Goal: Information Seeking & Learning: Check status

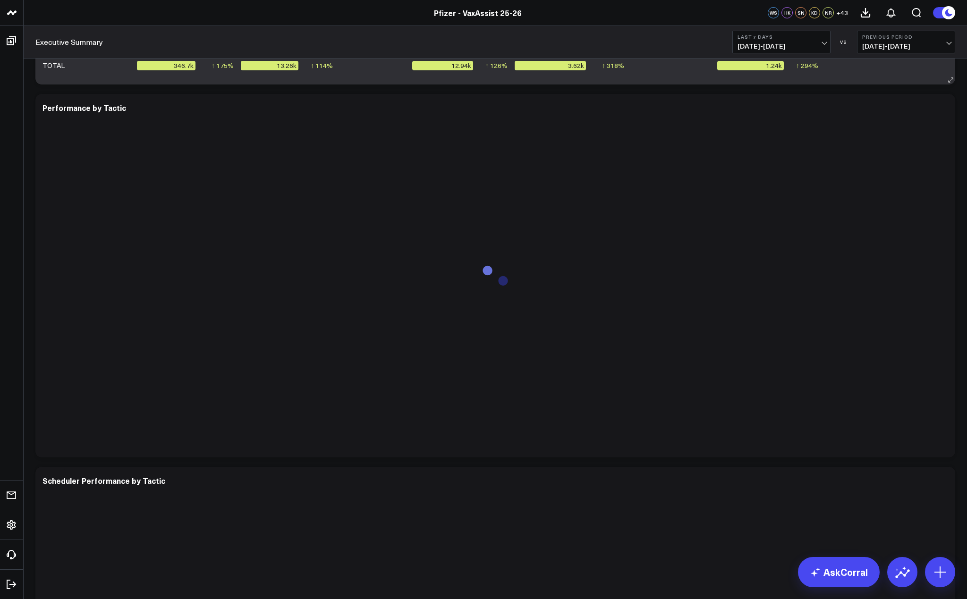
scroll to position [2378, 0]
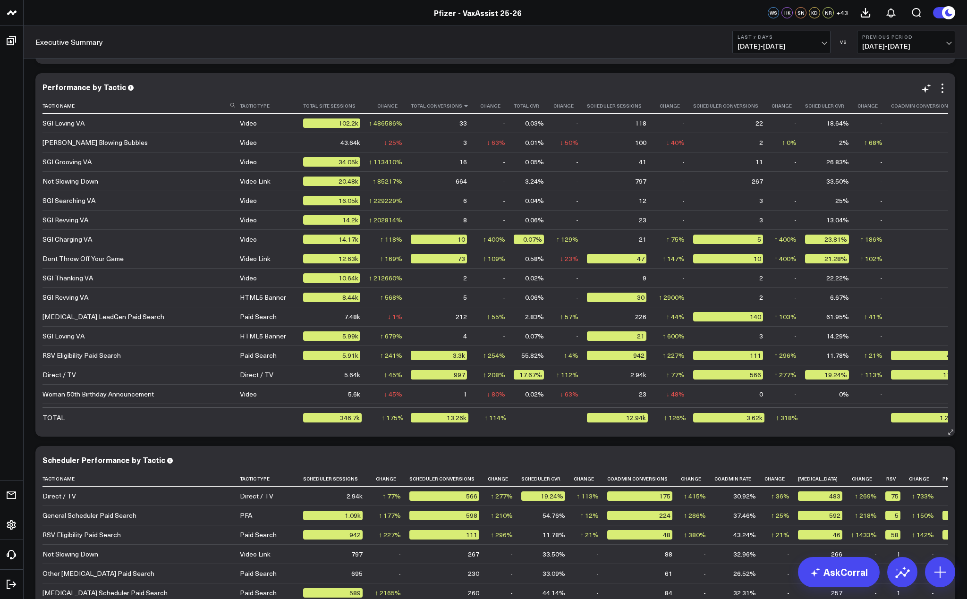
click at [462, 107] on icon at bounding box center [466, 106] width 8 height 6
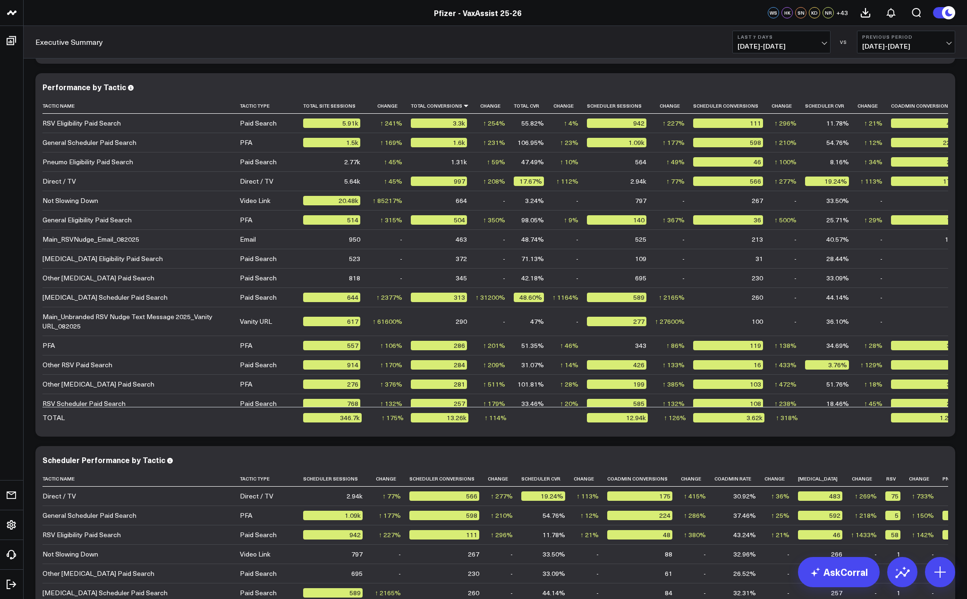
click at [417, 50] on div "Executive Summary Last 7 Days 08/27/25 - 09/02/25 VS Previous Period 08/20/25 -…" at bounding box center [495, 42] width 943 height 33
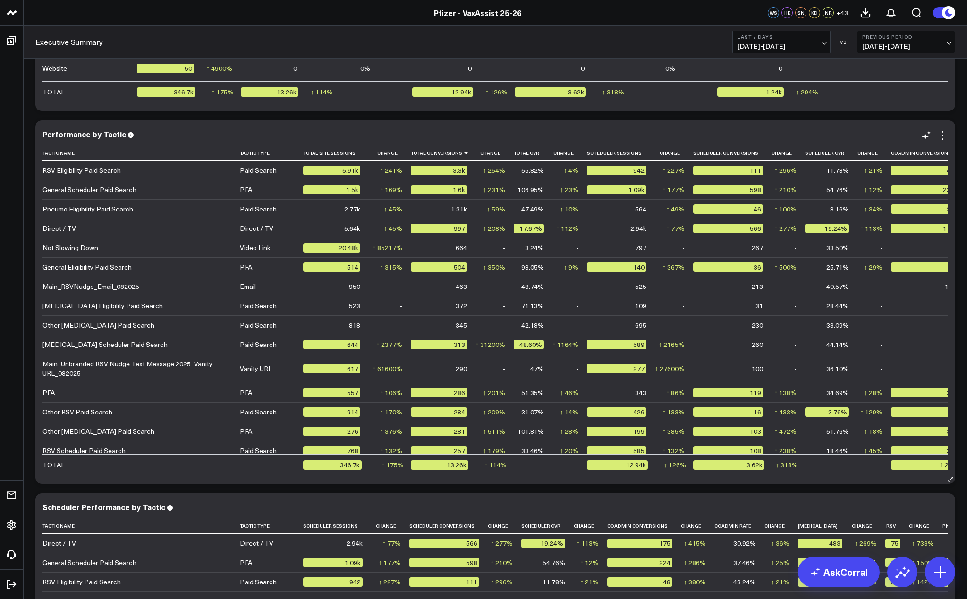
click at [467, 37] on div "Executive Summary Last 7 Days 08/27/25 - 09/02/25 VS Previous Period 08/20/25 -…" at bounding box center [495, 42] width 943 height 33
click at [636, 42] on div "Executive Summary Last 7 Days 08/27/25 - 09/02/25 VS Previous Period 08/20/25 -…" at bounding box center [495, 42] width 943 height 33
click at [554, 32] on div "Executive Summary Last 7 Days 08/27/25 - 09/02/25 VS Previous Period 08/20/25 -…" at bounding box center [495, 42] width 943 height 33
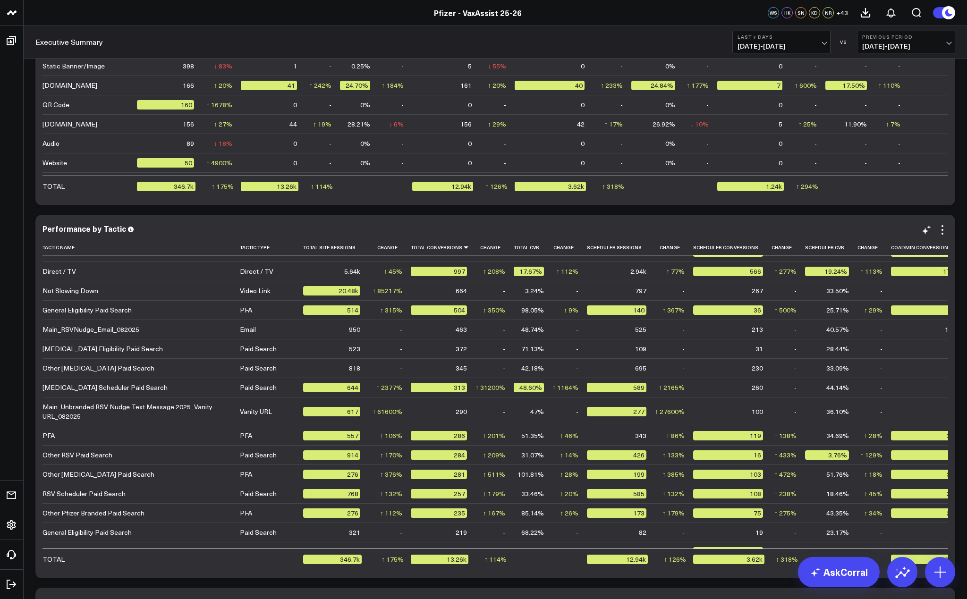
scroll to position [0, 0]
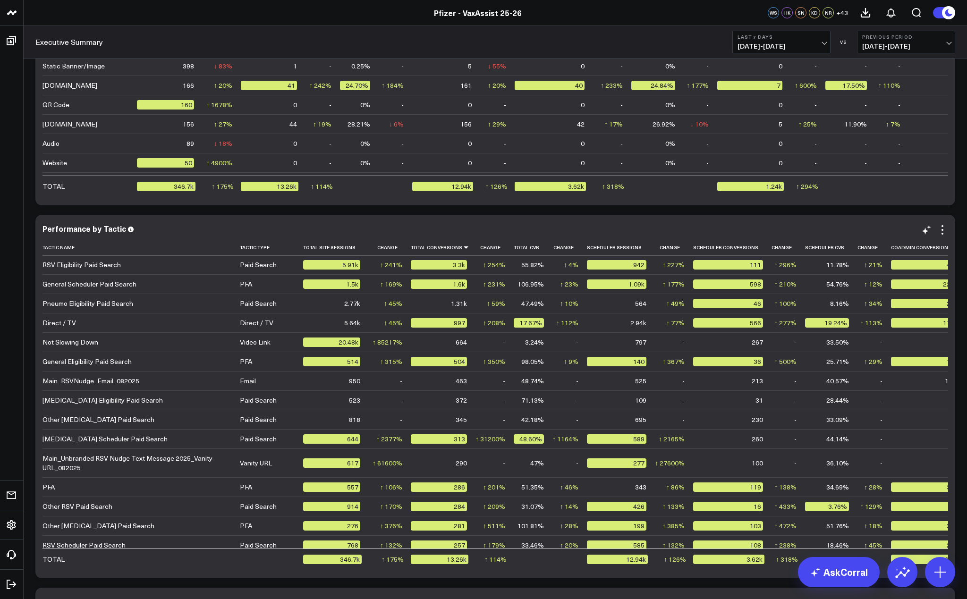
click at [409, 218] on div "Performance by Tactic Tactic Name Tactic Type Total Site Sessions Change Total …" at bounding box center [494, 396] width 919 height 363
click at [281, 217] on div "Performance by Tactic Tactic Name Tactic Type Total Site Sessions Change Total …" at bounding box center [494, 396] width 919 height 363
click at [515, 229] on div "Performance by Tactic" at bounding box center [494, 228] width 905 height 8
drag, startPoint x: 658, startPoint y: 591, endPoint x: 636, endPoint y: 587, distance: 23.1
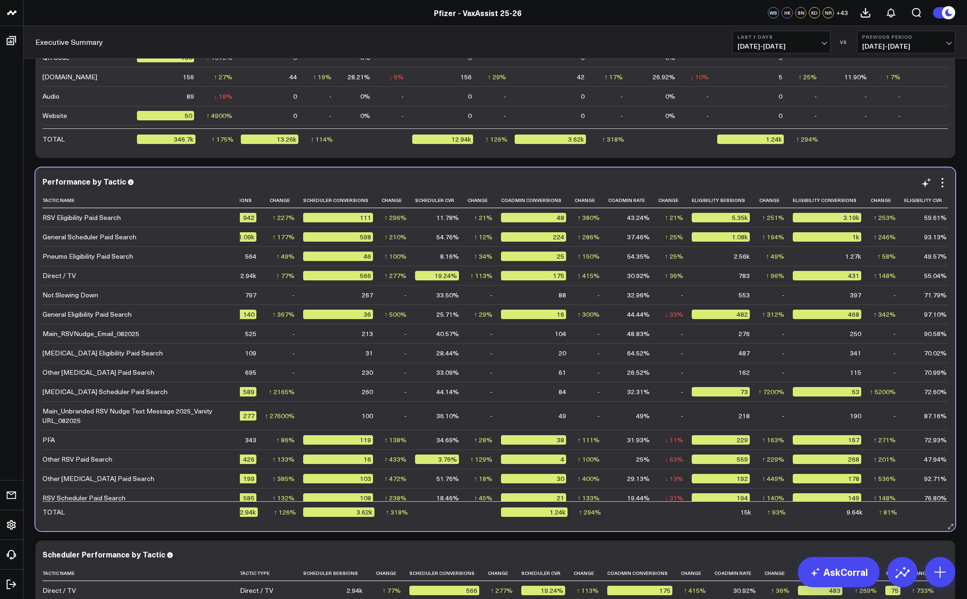
scroll to position [0, 392]
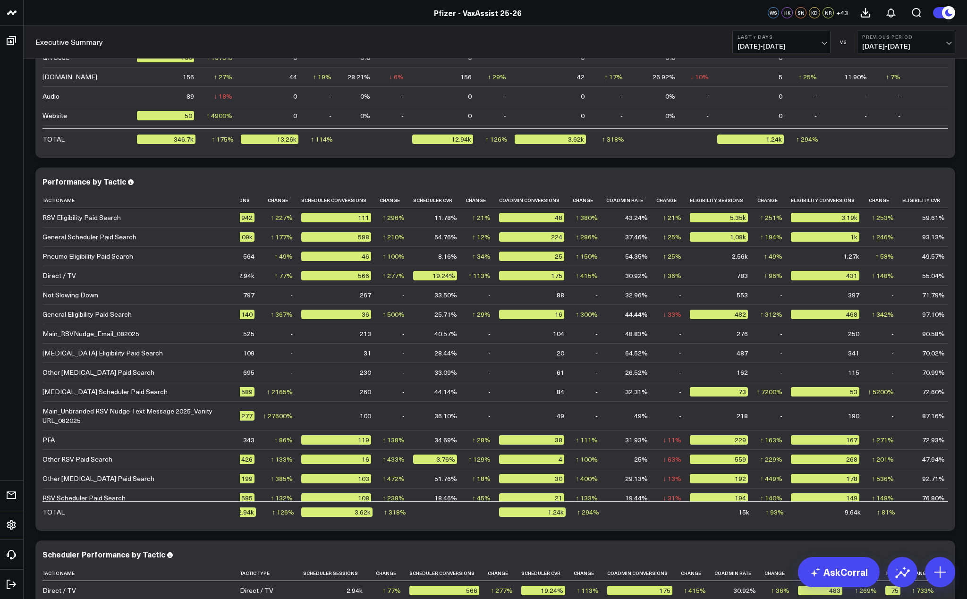
click at [390, 28] on div "Executive Summary Last 7 Days 08/27/25 - 09/02/25 VS Previous Period 08/20/25 -…" at bounding box center [495, 42] width 943 height 33
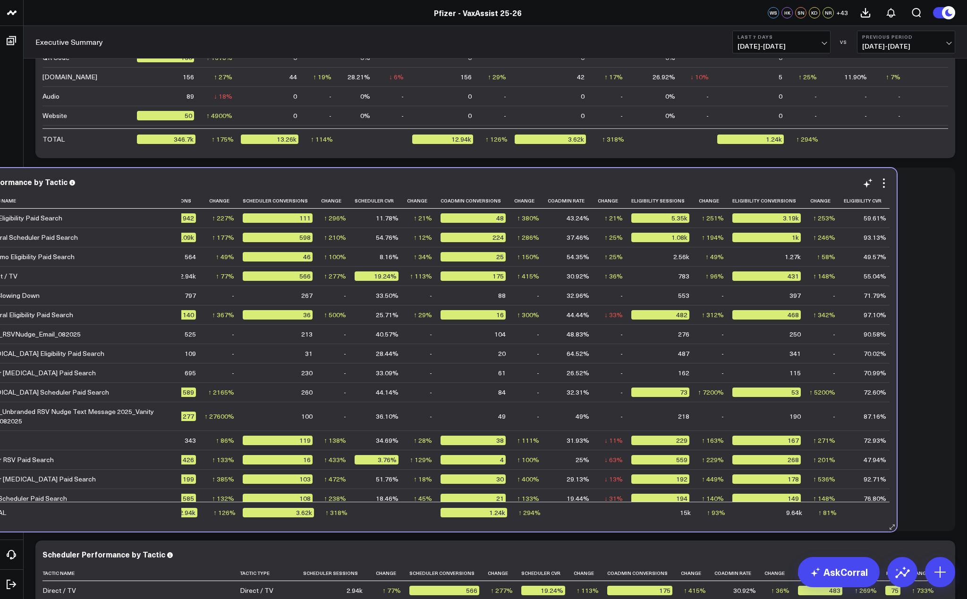
drag, startPoint x: 424, startPoint y: 522, endPoint x: 360, endPoint y: 523, distance: 64.7
click at [360, 523] on div "Performance by Tactic Tactic Name Tactic Type Total Site Sessions Change Total …" at bounding box center [436, 349] width 919 height 363
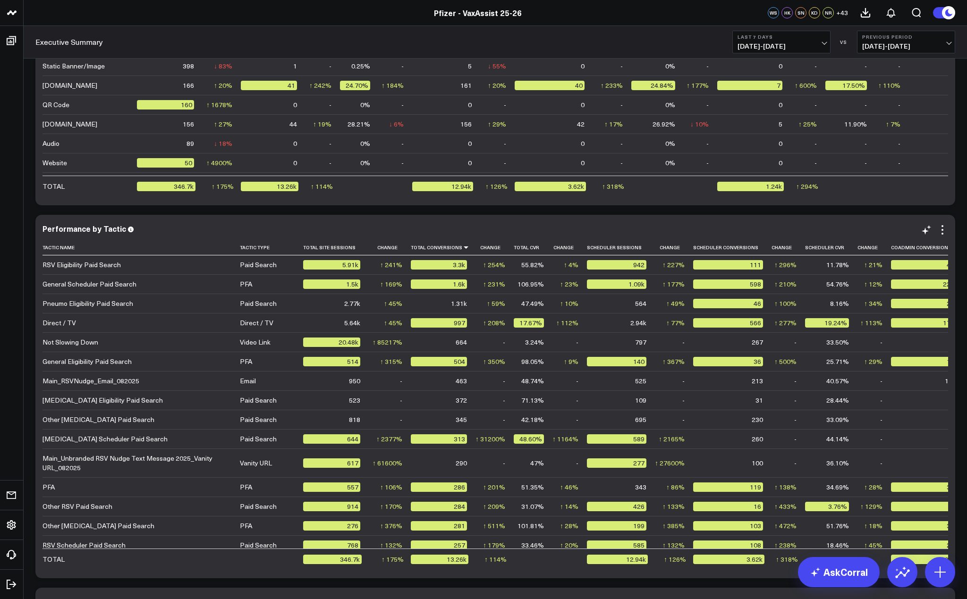
scroll to position [47, 0]
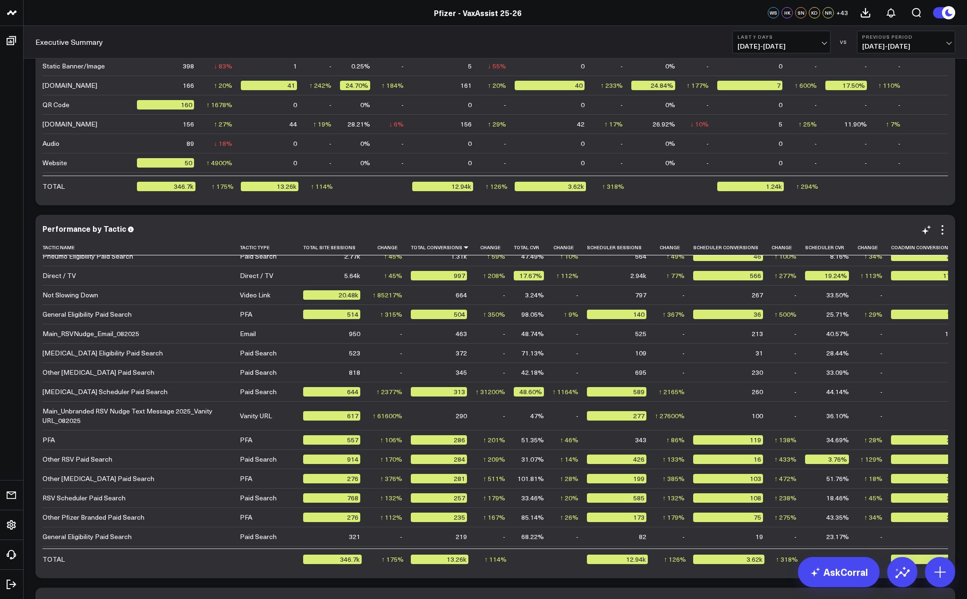
drag, startPoint x: 237, startPoint y: 224, endPoint x: 237, endPoint y: 229, distance: 5.7
click at [237, 224] on div "Performance by Tactic Tactic Name Tactic Type Total Site Sessions Change Total …" at bounding box center [494, 396] width 919 height 363
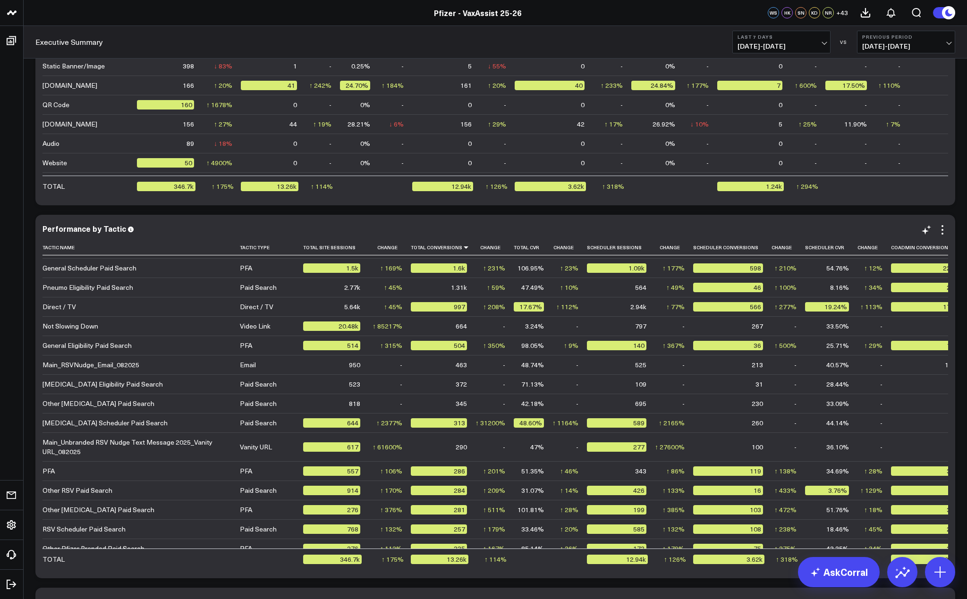
scroll to position [0, 0]
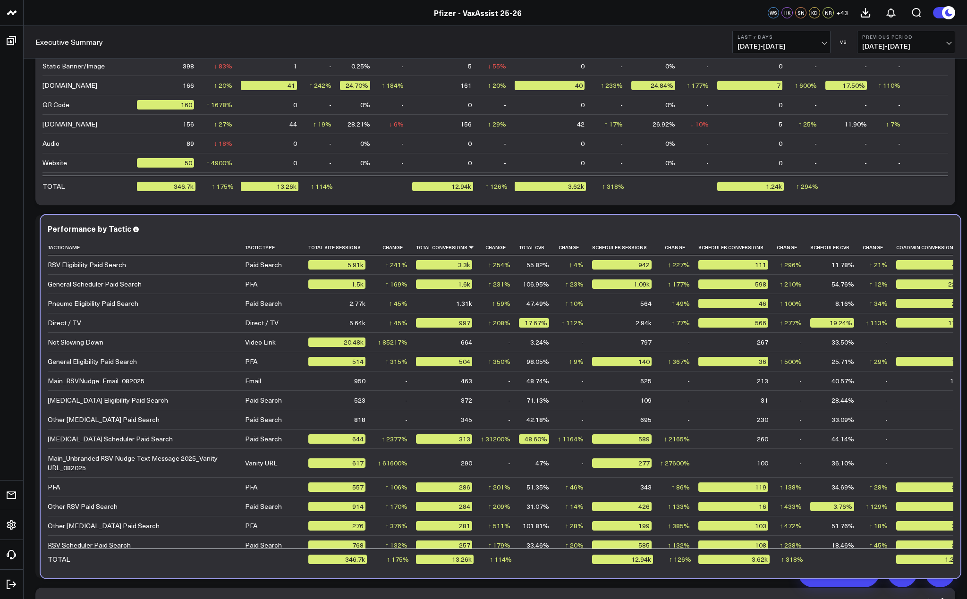
drag, startPoint x: 471, startPoint y: 570, endPoint x: 478, endPoint y: 570, distance: 6.6
click at [478, 570] on div "Performance by Tactic Tactic Name Tactic Type Total Site Sessions Change Total …" at bounding box center [500, 396] width 919 height 363
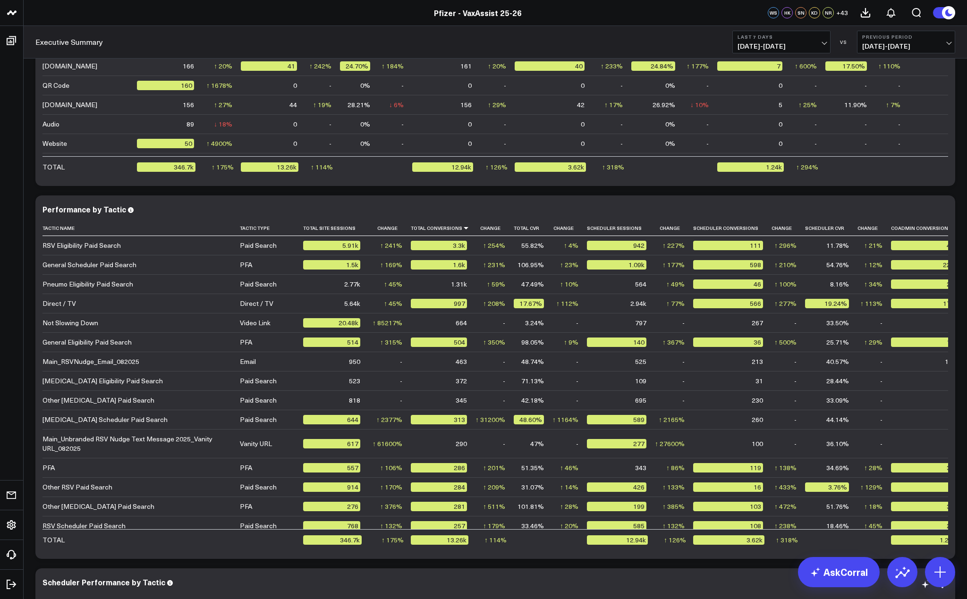
scroll to position [2289, 0]
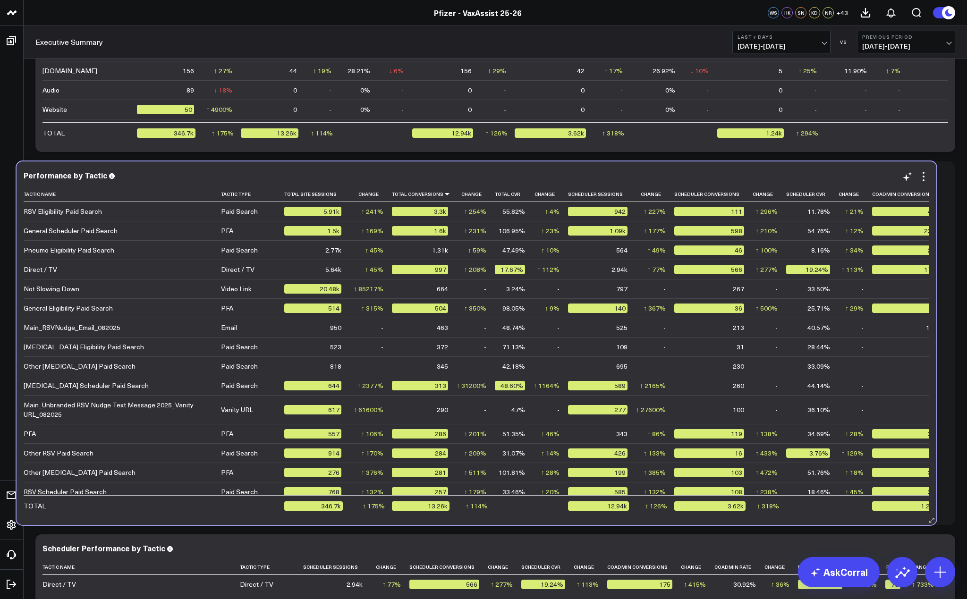
drag, startPoint x: 530, startPoint y: 523, endPoint x: 511, endPoint y: 523, distance: 18.9
click at [511, 523] on div "Performance by Tactic Tactic Name Tactic Type Total Site Sessions Change Total …" at bounding box center [476, 342] width 919 height 363
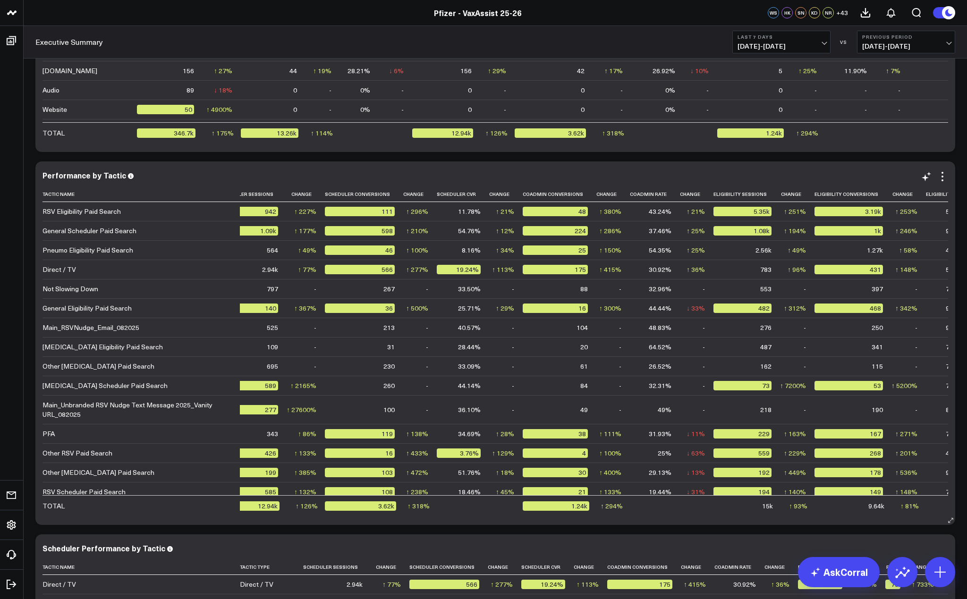
scroll to position [0, 370]
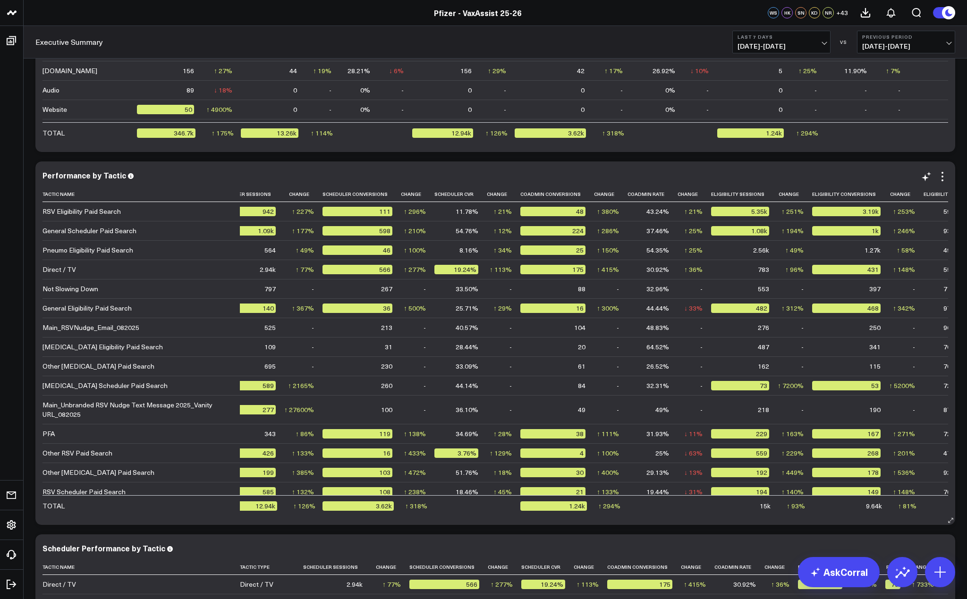
drag, startPoint x: 645, startPoint y: 161, endPoint x: 712, endPoint y: 454, distance: 300.5
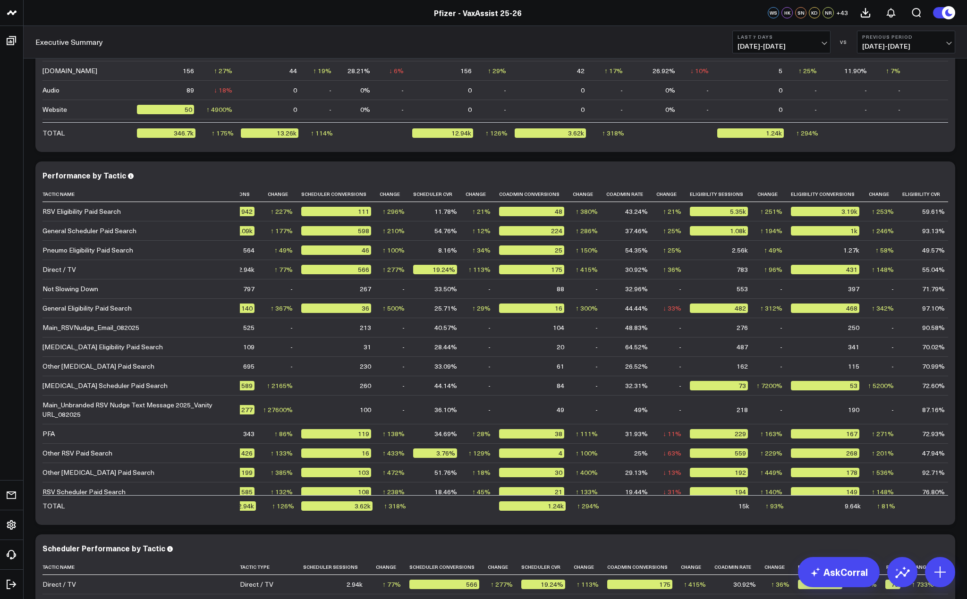
scroll to position [2195, 0]
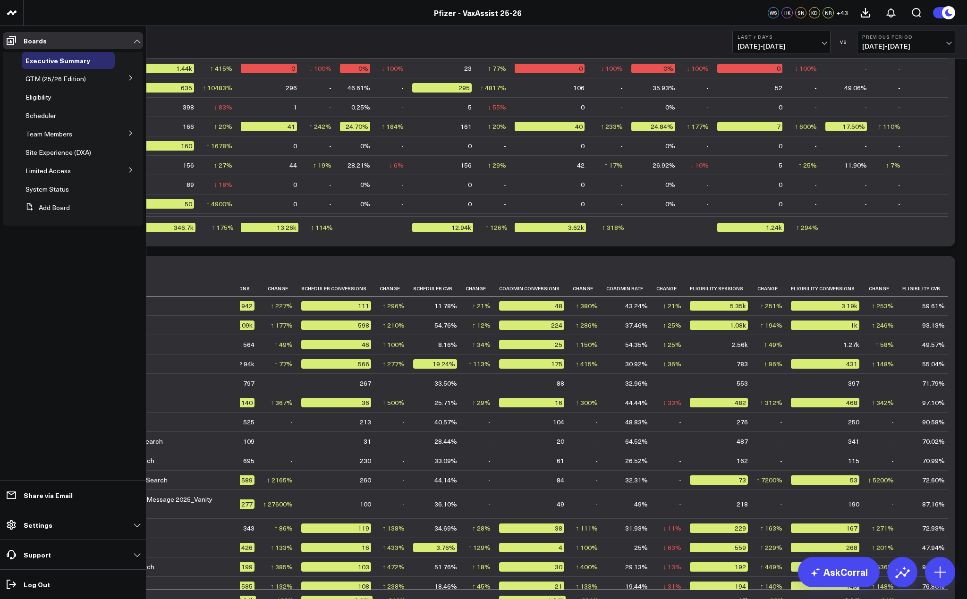
click at [126, 79] on button at bounding box center [130, 77] width 25 height 14
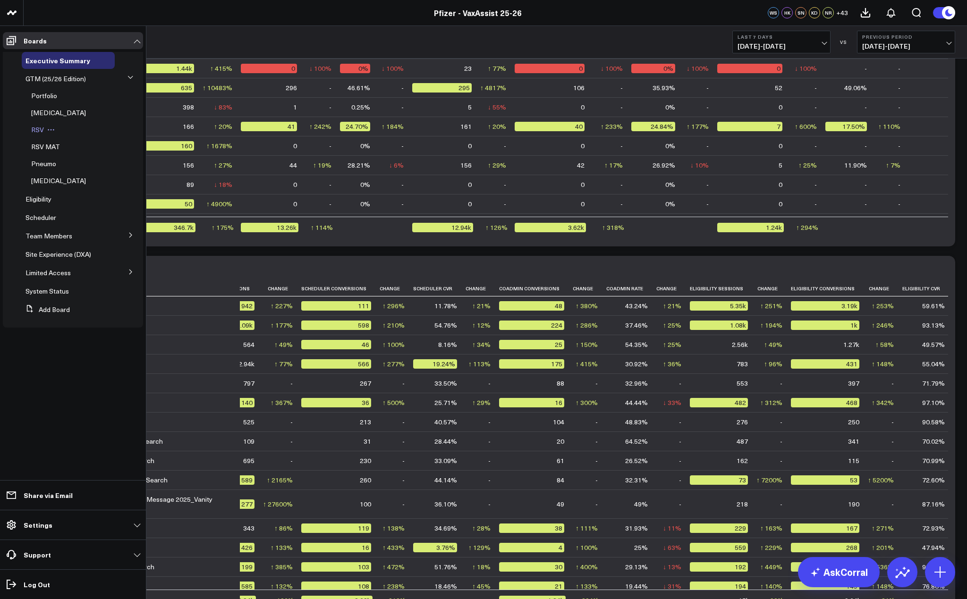
click at [40, 131] on span "RSV" at bounding box center [37, 129] width 13 height 9
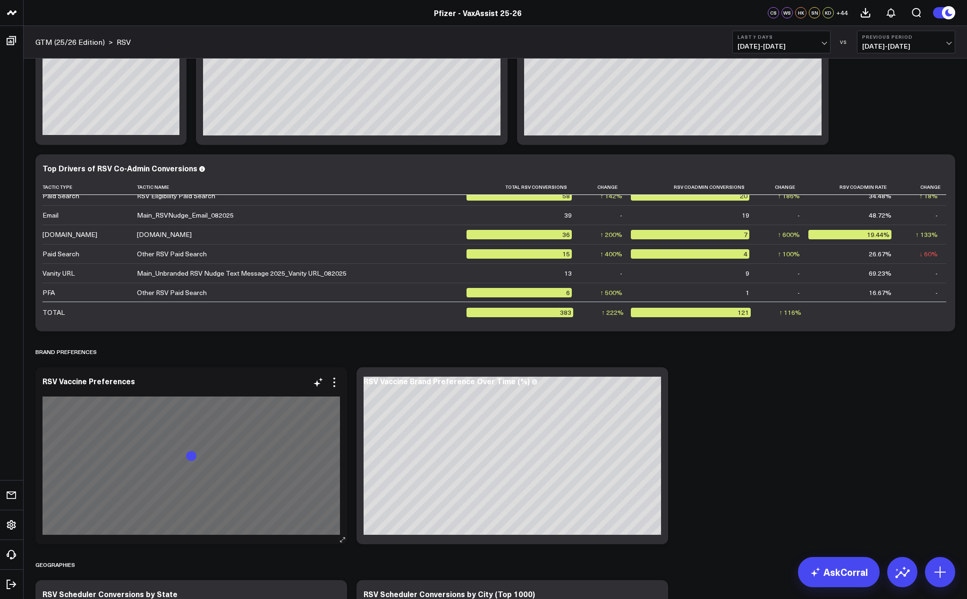
scroll to position [708, 0]
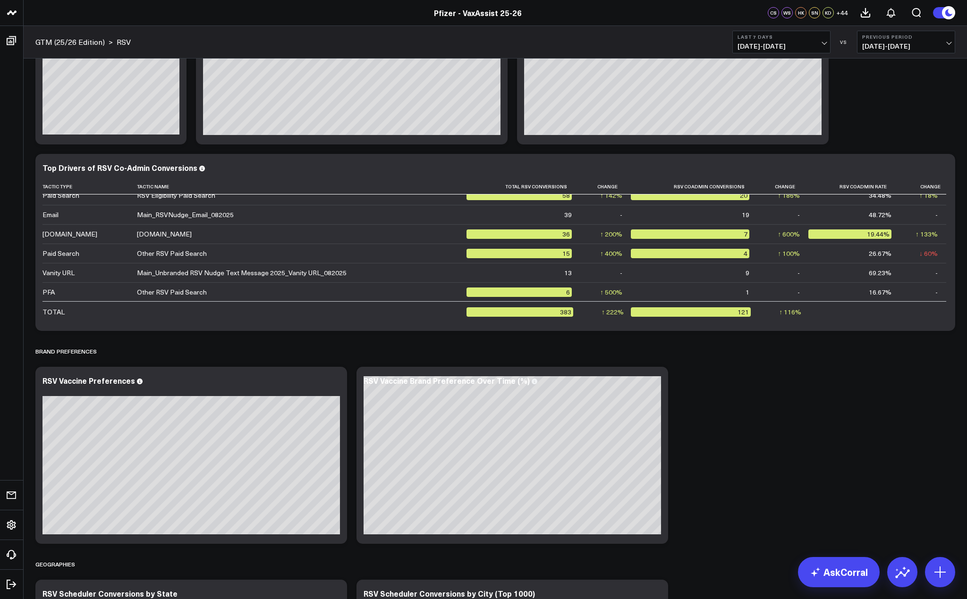
drag, startPoint x: 732, startPoint y: 382, endPoint x: 676, endPoint y: 391, distance: 57.4
click at [733, 388] on div "Overview Modify via AI Copy link to widget Ask support Remove Create linked cop…" at bounding box center [495, 56] width 929 height 1411
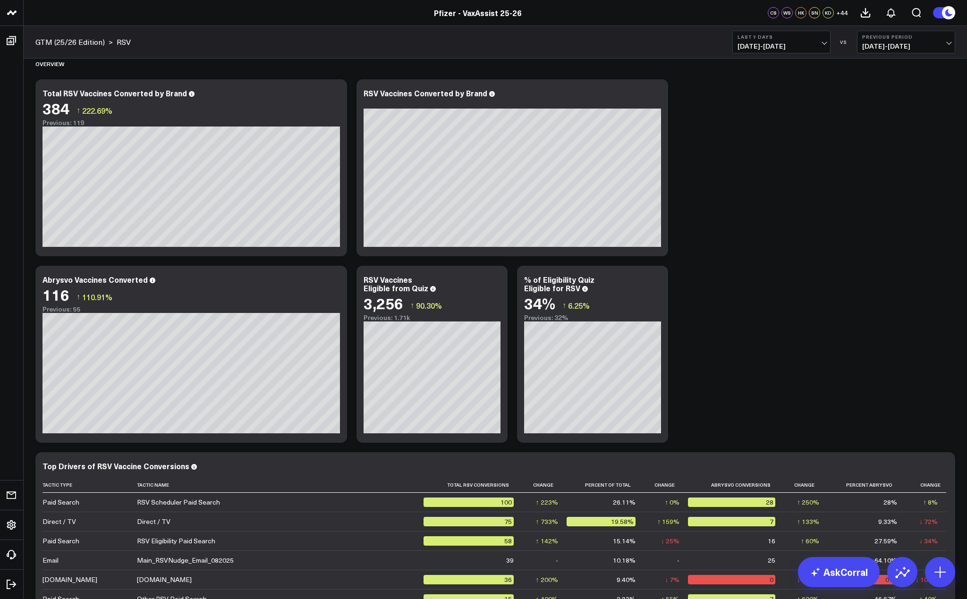
scroll to position [0, 0]
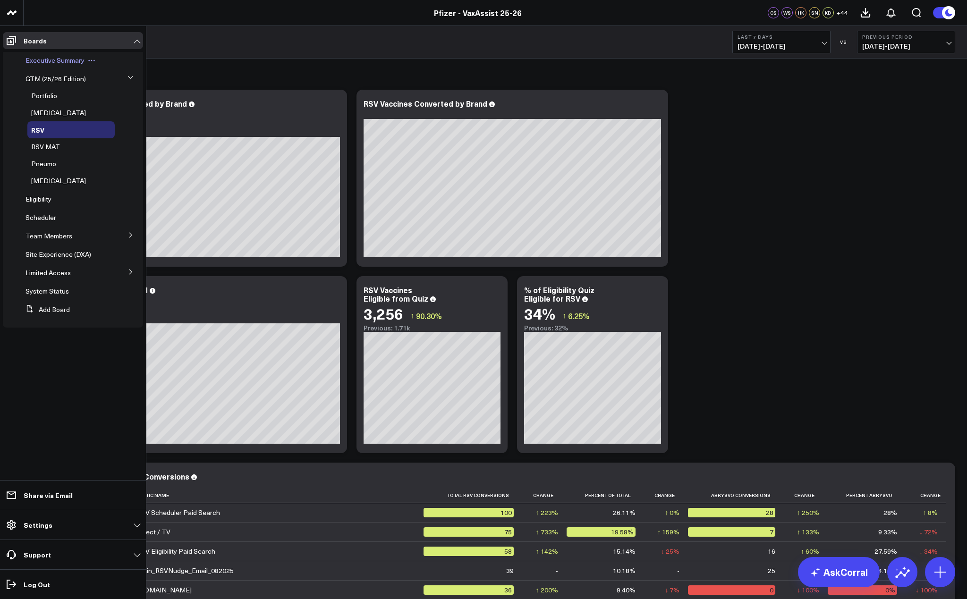
click at [62, 59] on span "Executive Summary" at bounding box center [54, 60] width 59 height 9
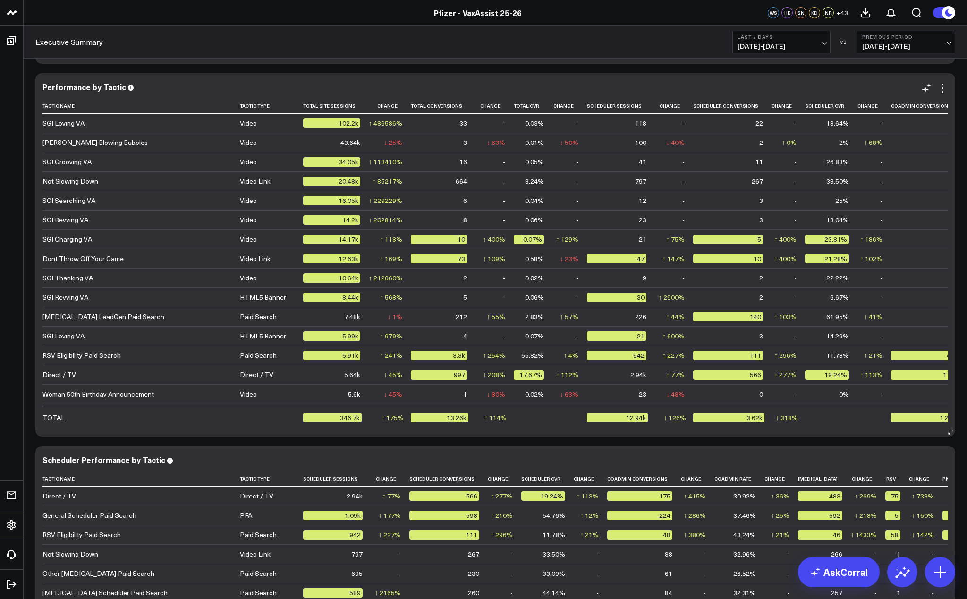
scroll to position [2236, 0]
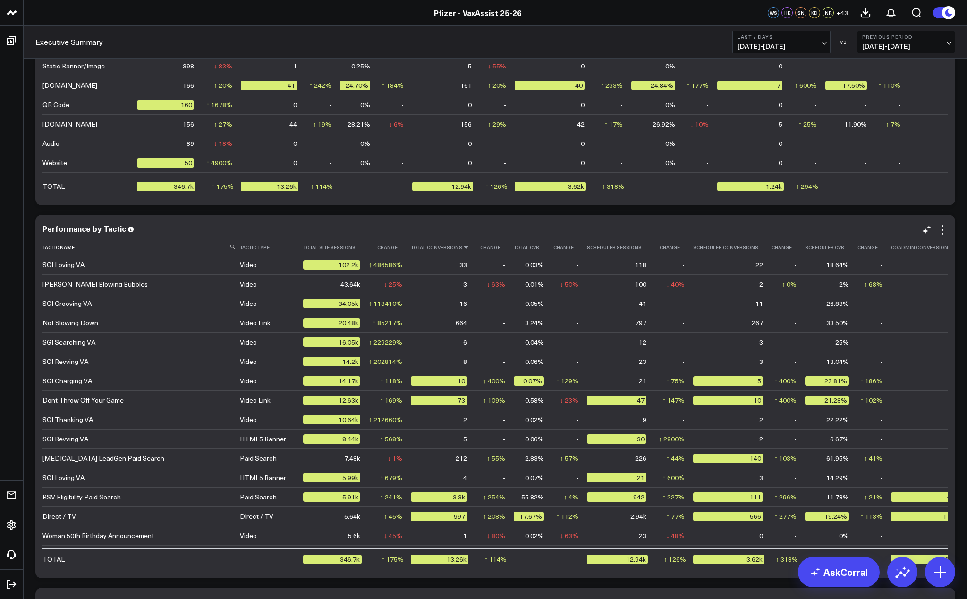
click at [462, 248] on icon at bounding box center [466, 247] width 8 height 6
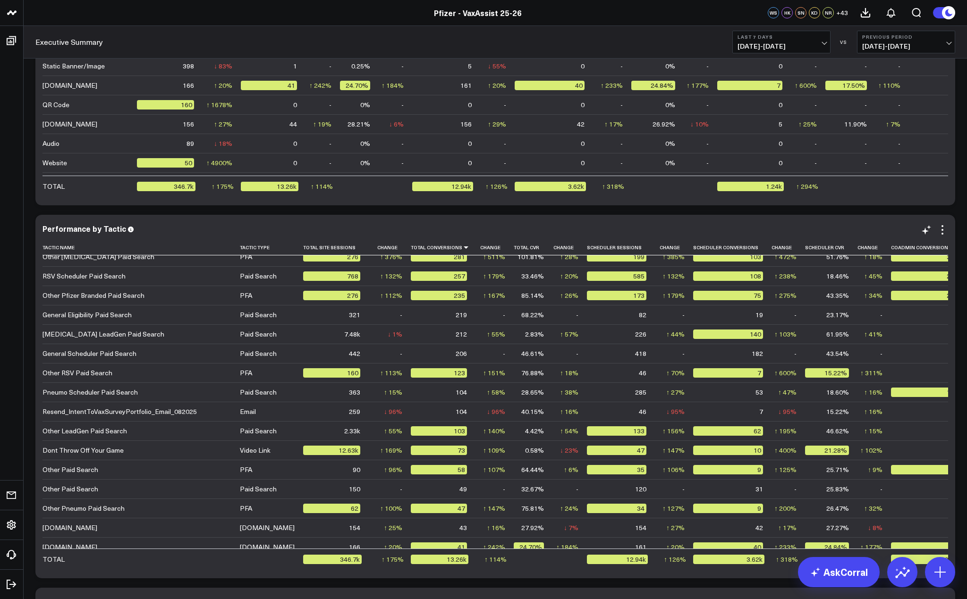
scroll to position [283, 0]
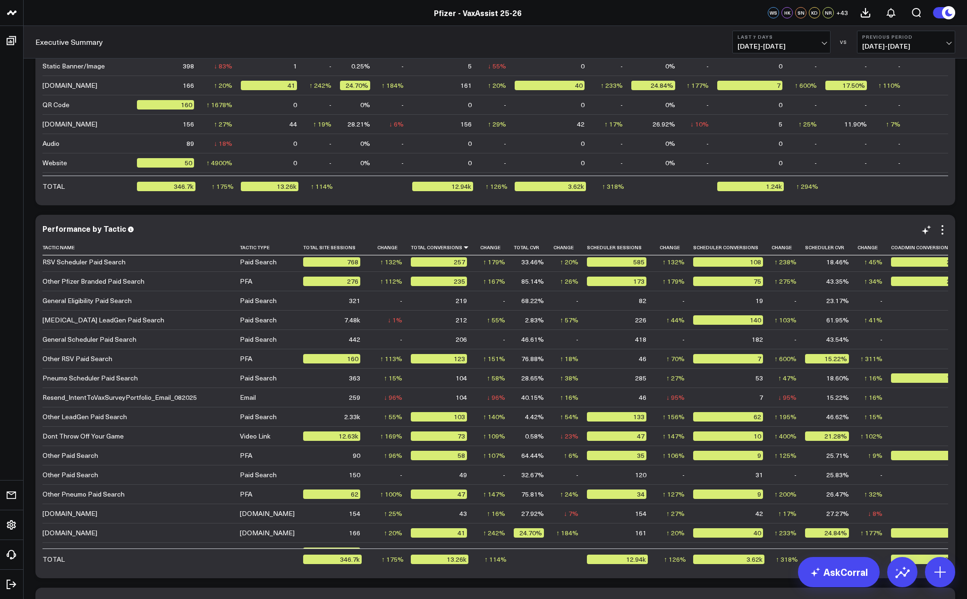
click at [677, 232] on div "Performance by Tactic" at bounding box center [494, 228] width 905 height 8
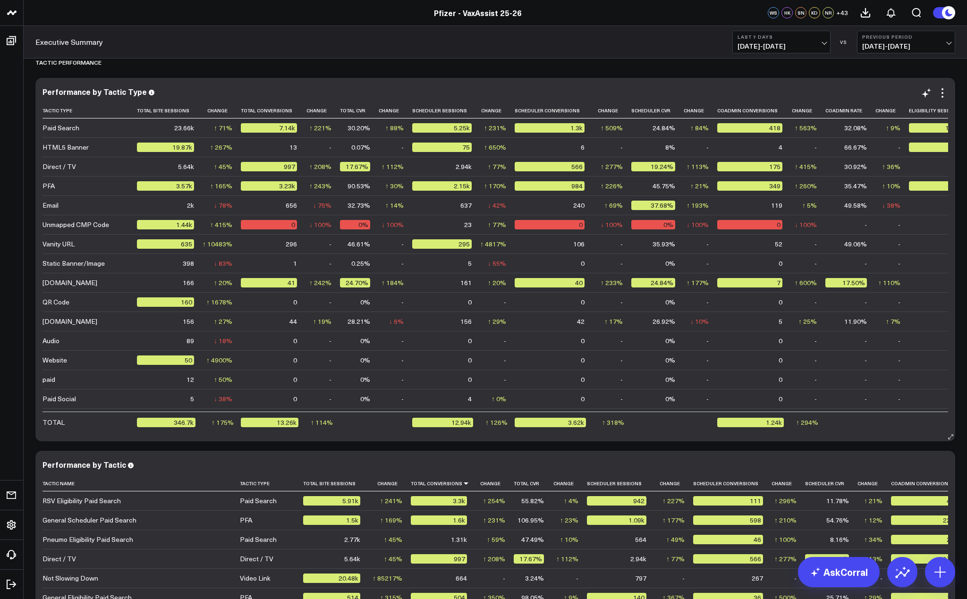
scroll to position [47, 0]
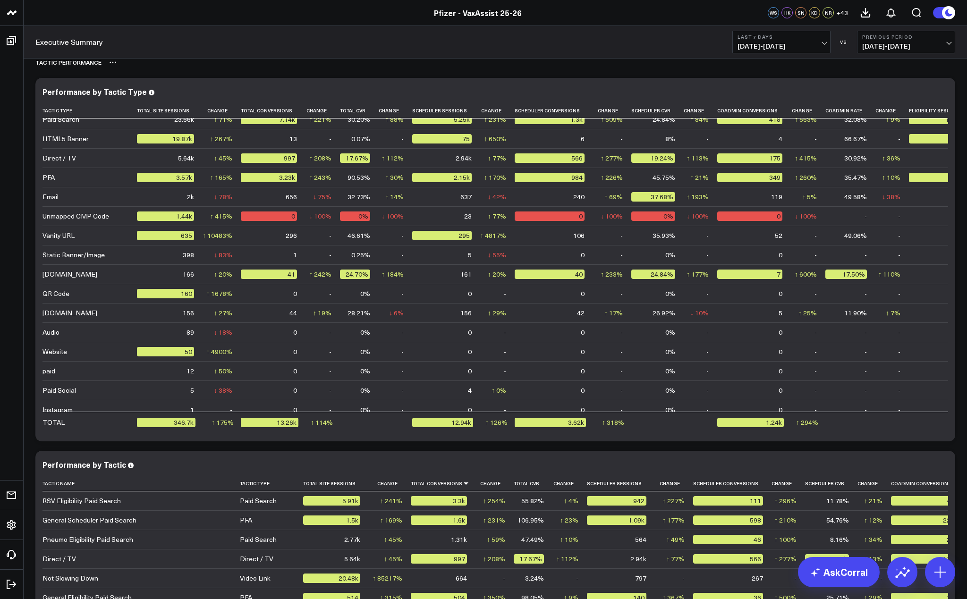
drag, startPoint x: 586, startPoint y: 64, endPoint x: 576, endPoint y: 68, distance: 11.2
click at [586, 64] on div "TACTIC PERFORMANCE" at bounding box center [494, 62] width 919 height 22
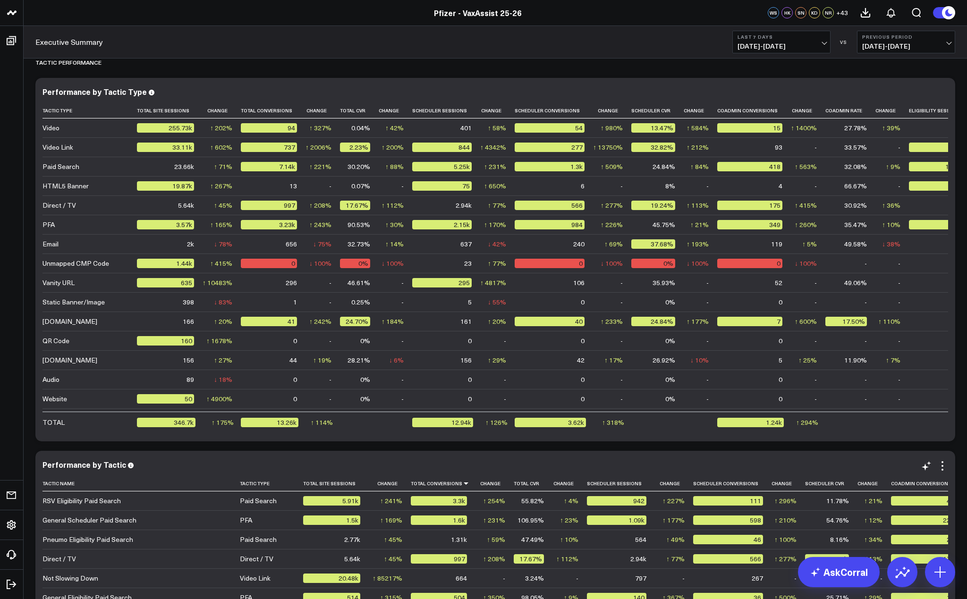
scroll to position [2095, 0]
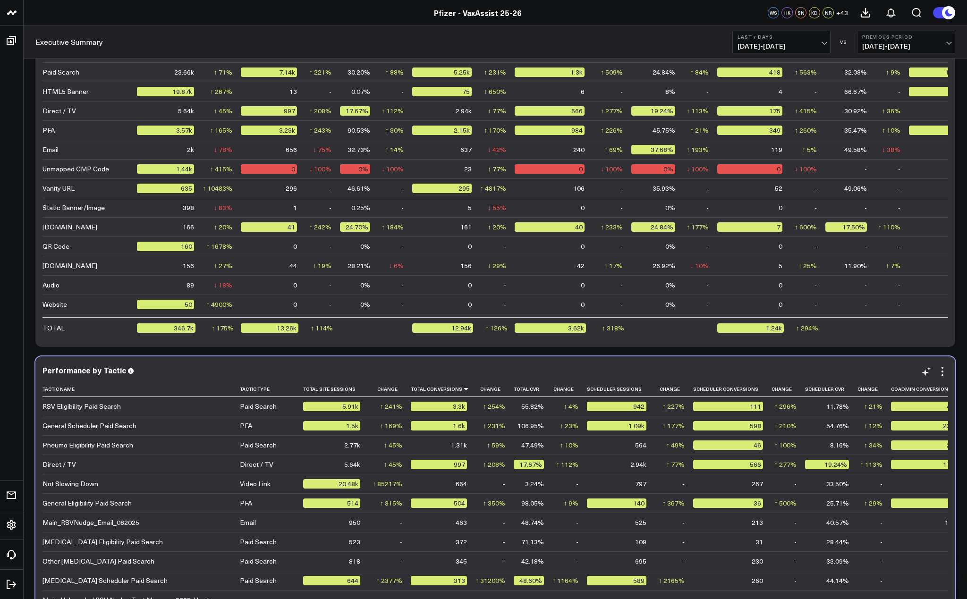
click at [475, 595] on td "-" at bounding box center [494, 604] width 38 height 29
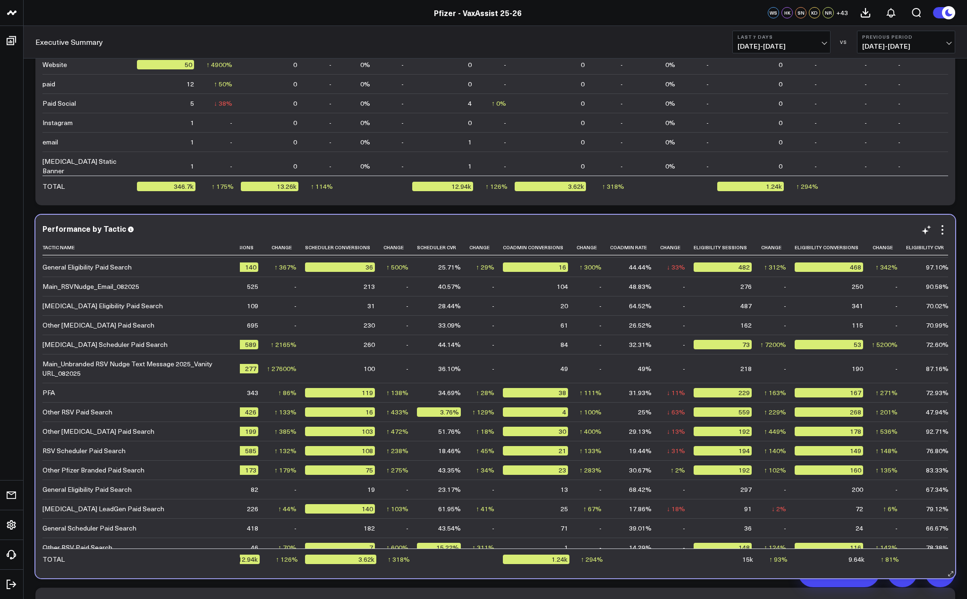
scroll to position [94, 392]
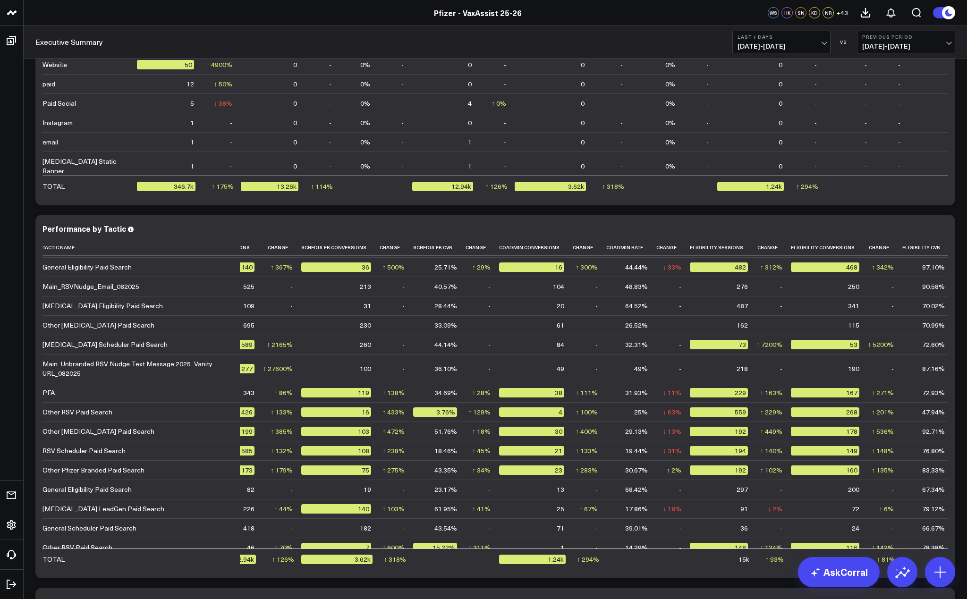
click at [679, 18] on header "Pfizer - VaxAssist Pfizer - VaxAssist 25-26 Pfizer - VaxAssist 25-26 WS HK SN K…" at bounding box center [483, 13] width 967 height 26
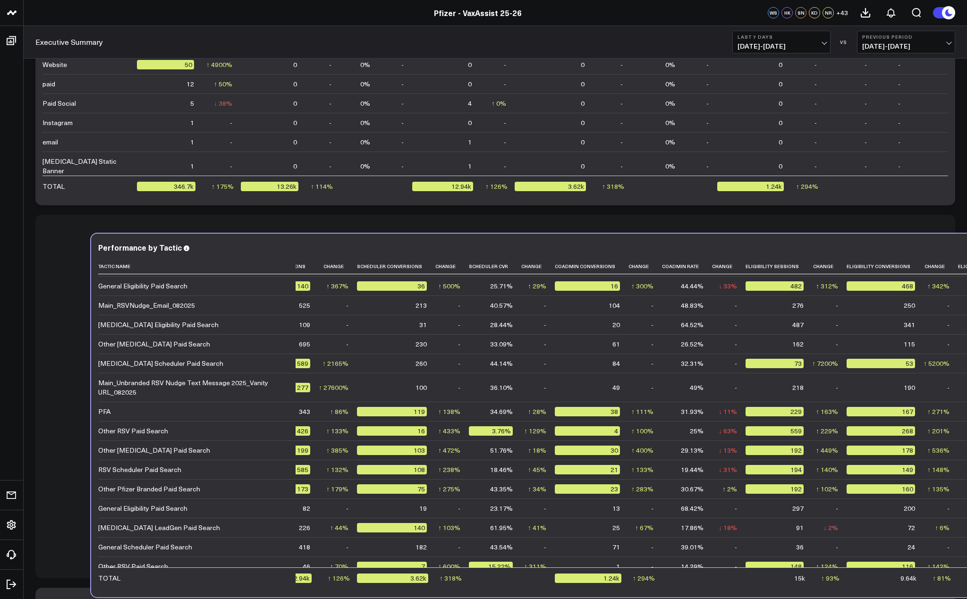
drag, startPoint x: 482, startPoint y: 569, endPoint x: 522, endPoint y: 571, distance: 39.7
click at [523, 571] on div "Performance by Tactic Tactic Name Tactic Type Total Site Sessions Change Total …" at bounding box center [550, 415] width 919 height 363
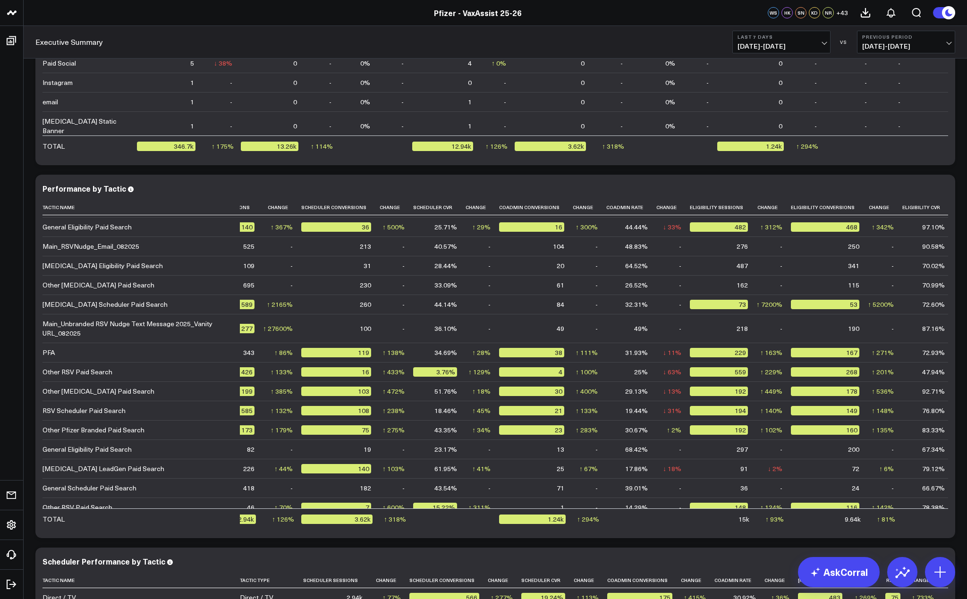
scroll to position [2290, 0]
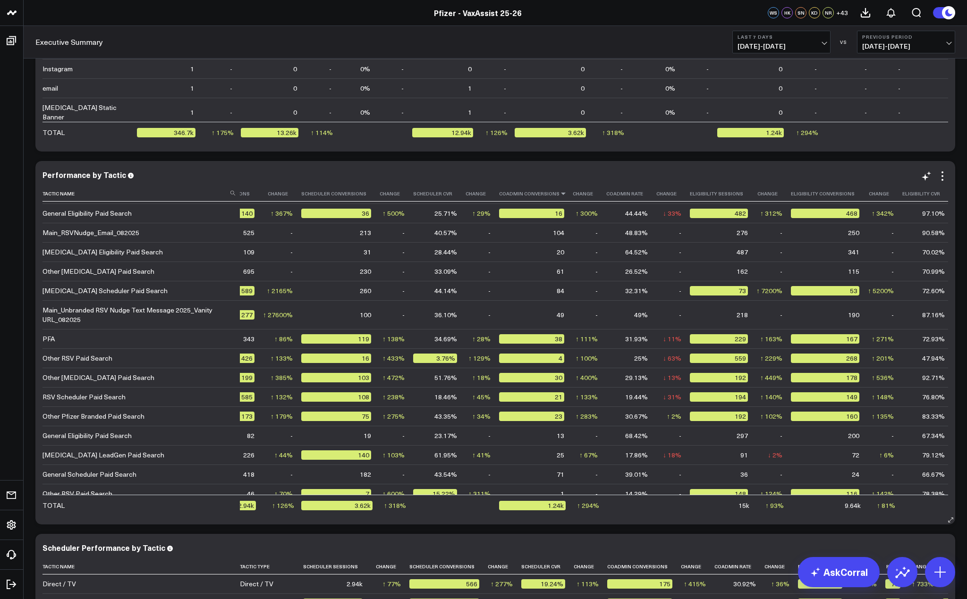
click at [559, 195] on icon at bounding box center [563, 194] width 8 height 6
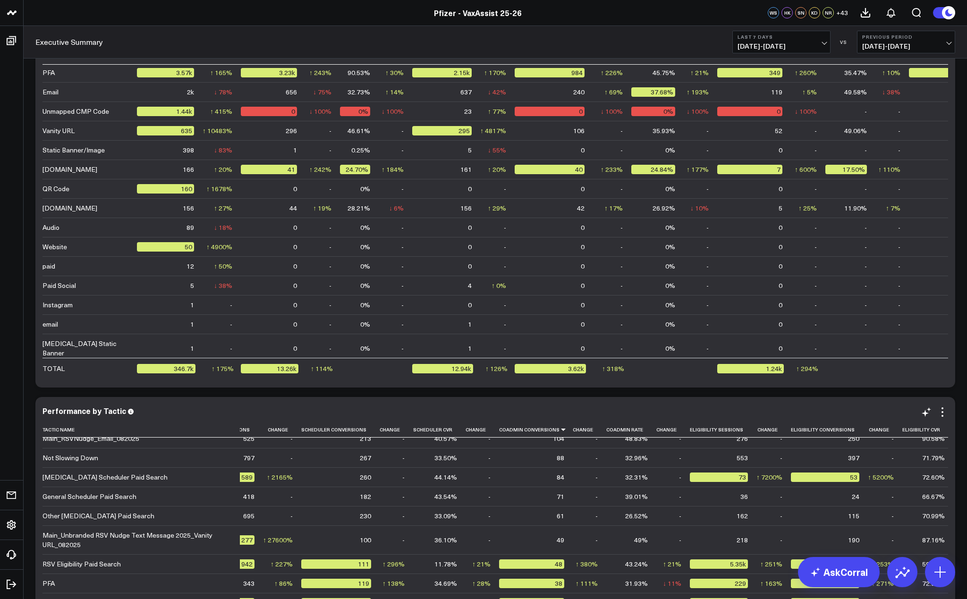
scroll to position [0, 392]
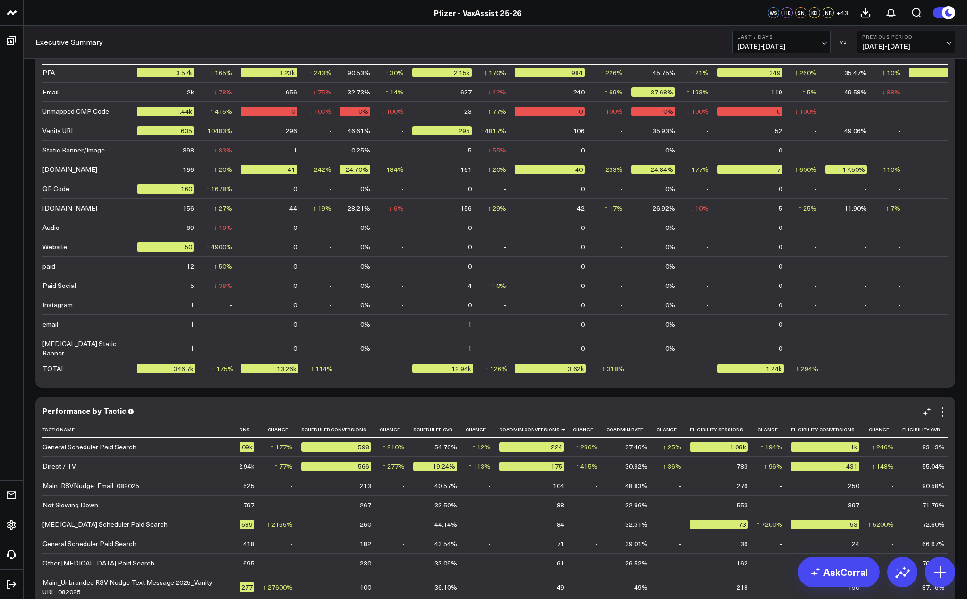
click at [575, 409] on div "Performance by Tactic" at bounding box center [494, 410] width 905 height 8
click at [595, 17] on div "Pfizer - VaxAssist 25-26" at bounding box center [477, 13] width 955 height 10
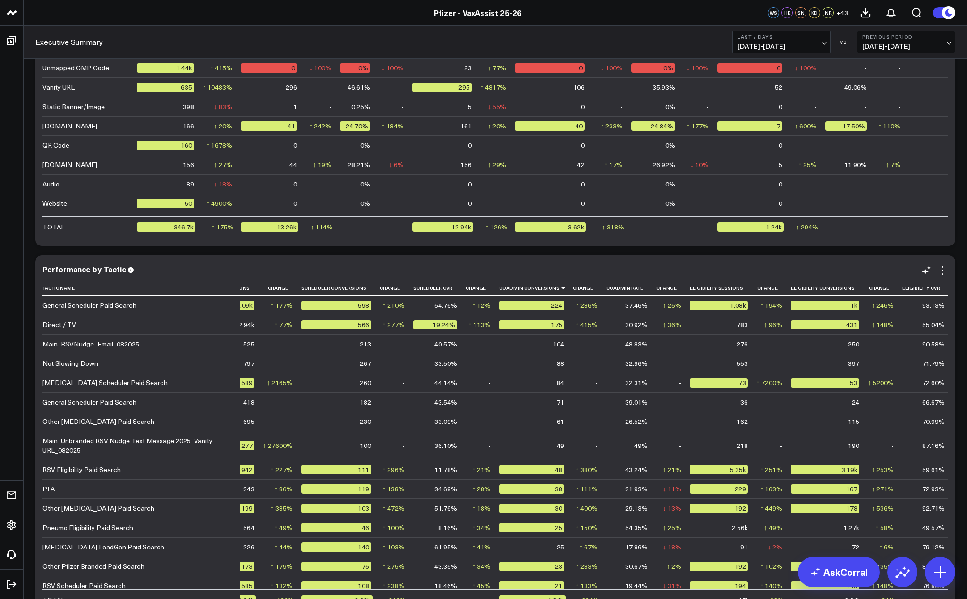
scroll to position [2148, 0]
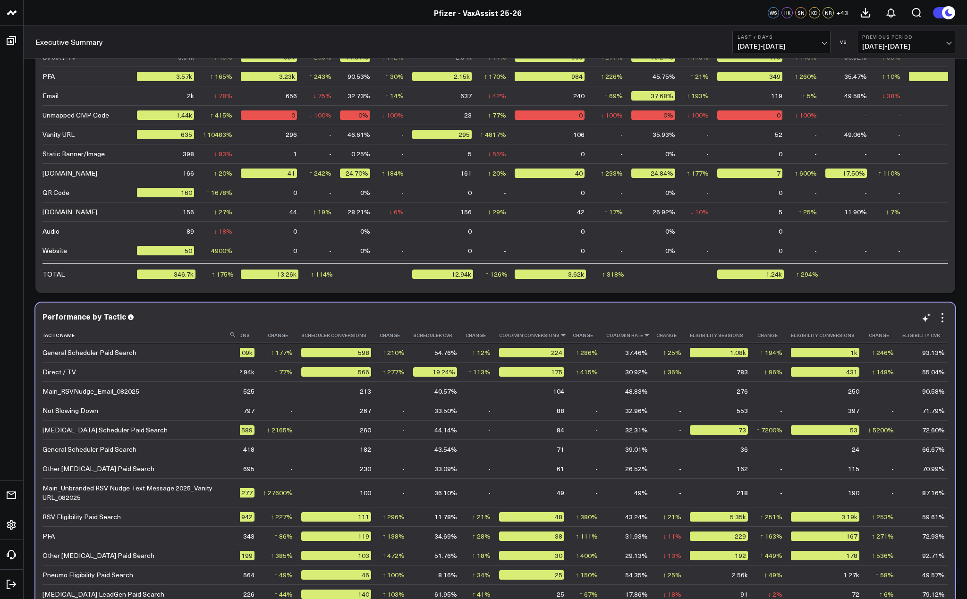
click at [643, 335] on icon at bounding box center [647, 335] width 8 height 6
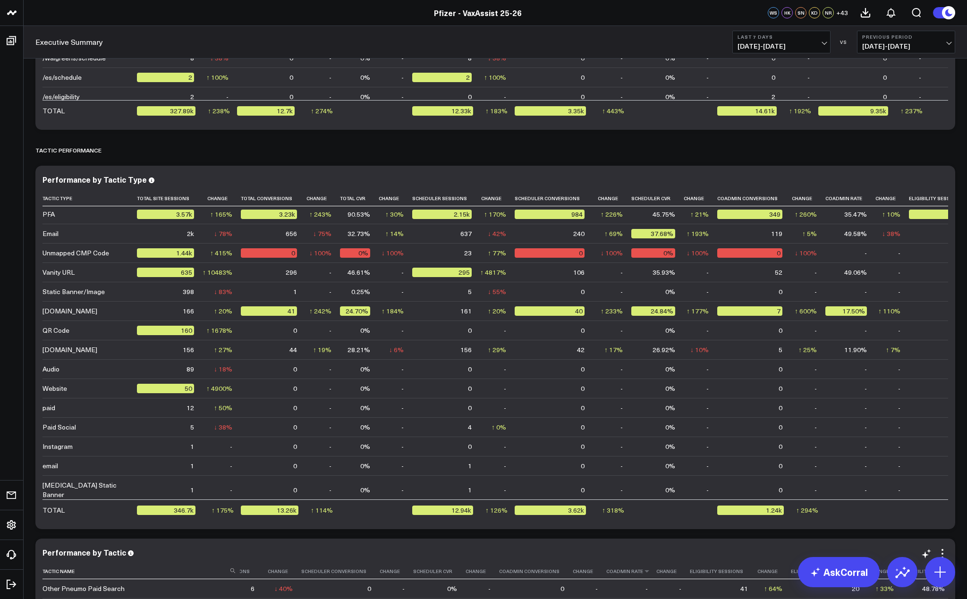
scroll to position [2007, 0]
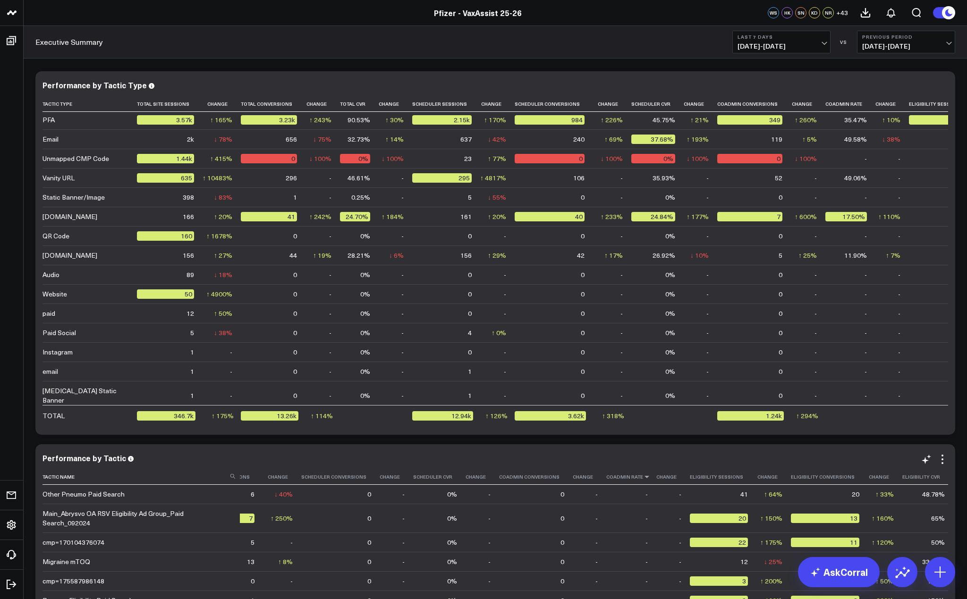
click at [643, 479] on icon at bounding box center [647, 477] width 8 height 6
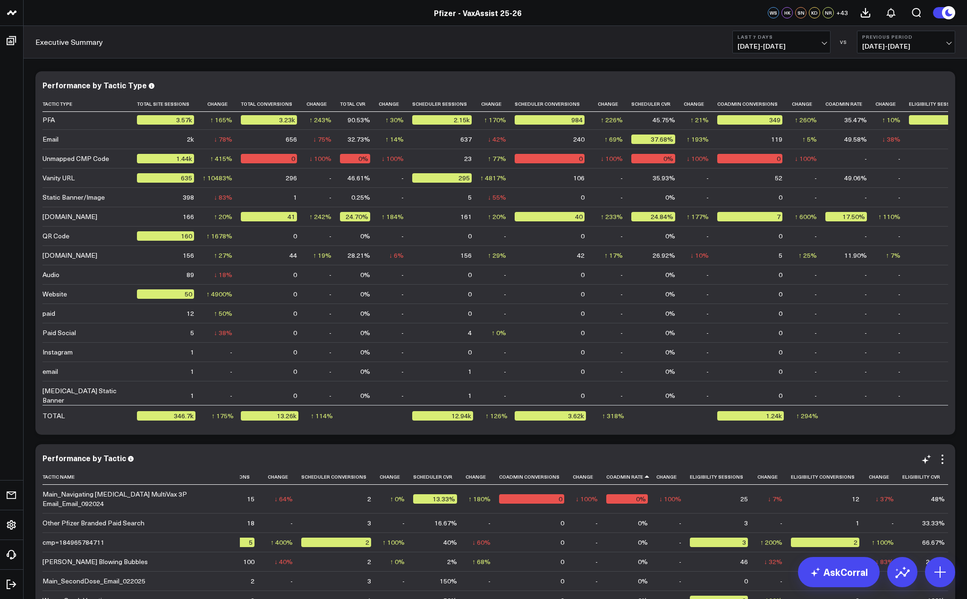
scroll to position [2054, 0]
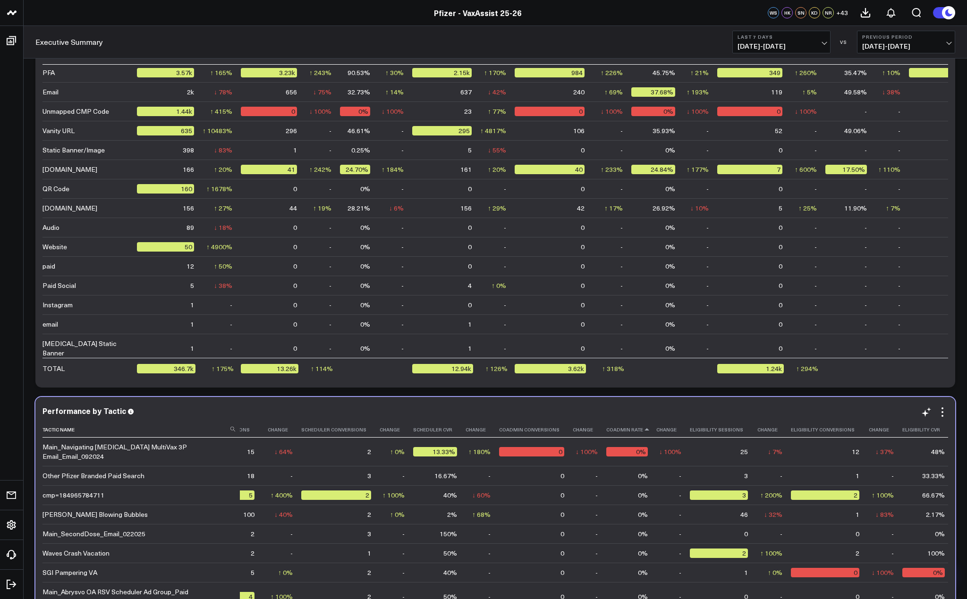
click at [643, 431] on icon at bounding box center [647, 430] width 8 height 6
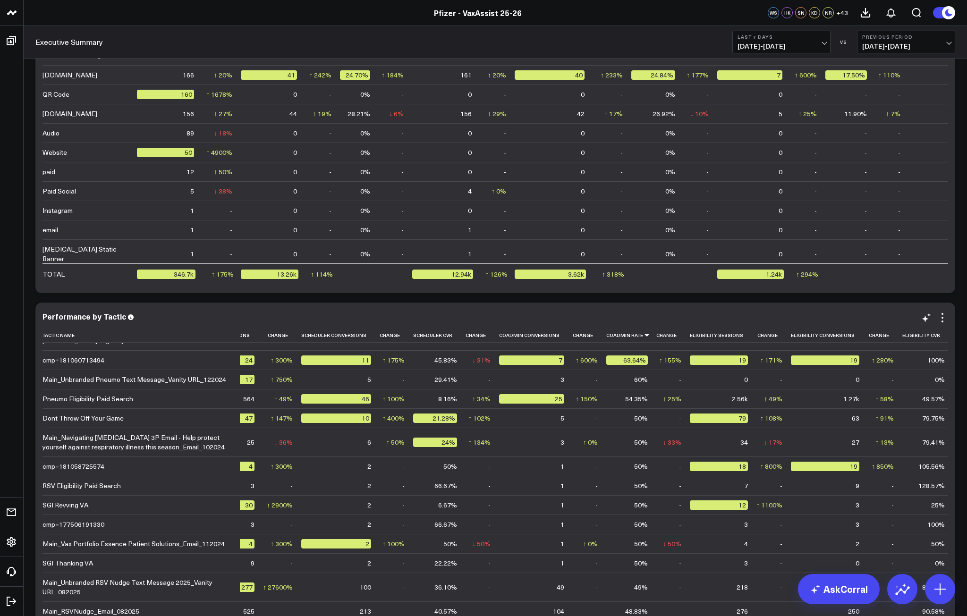
scroll to position [3162, 392]
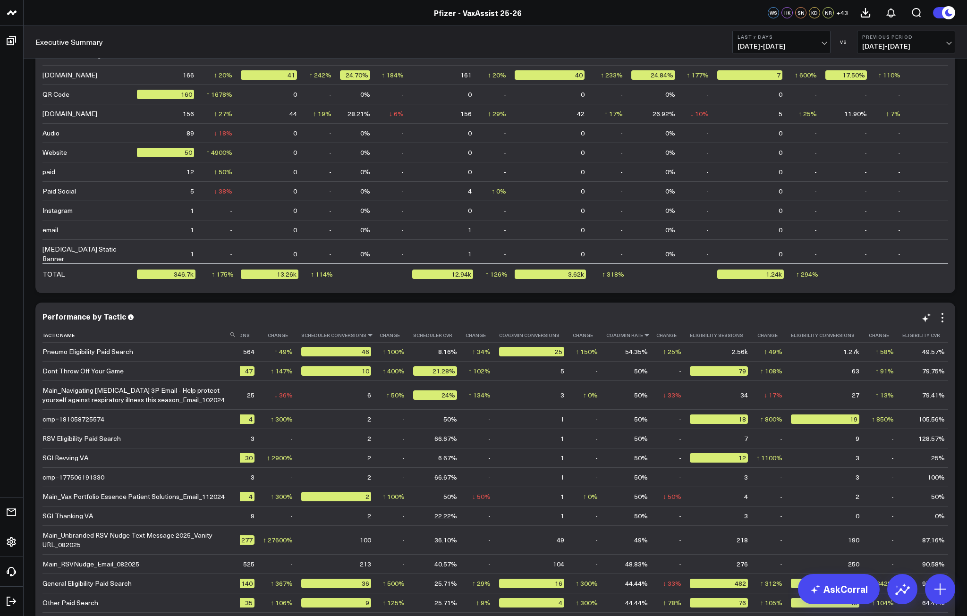
click at [366, 336] on icon at bounding box center [370, 335] width 8 height 6
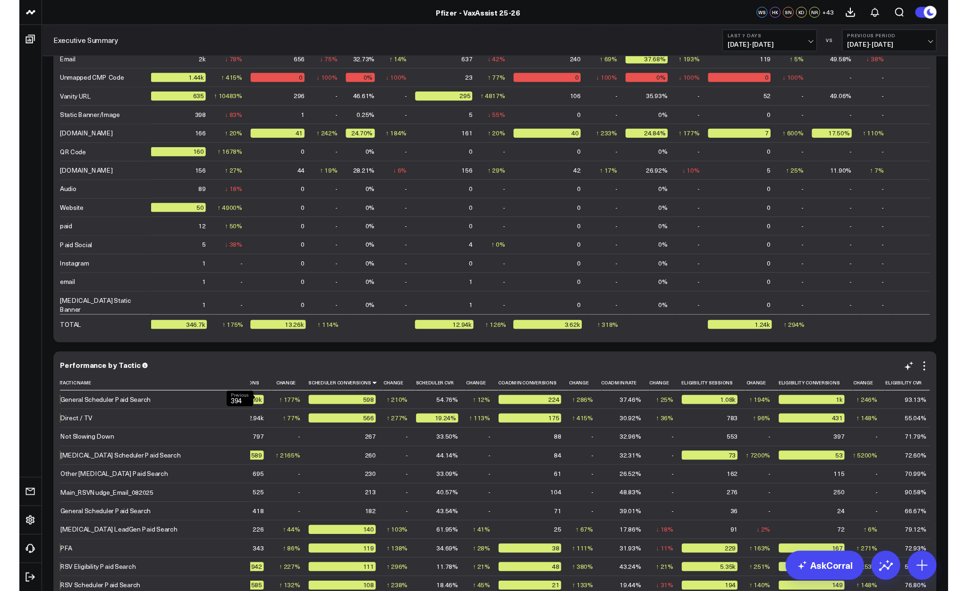
scroll to position [2101, 0]
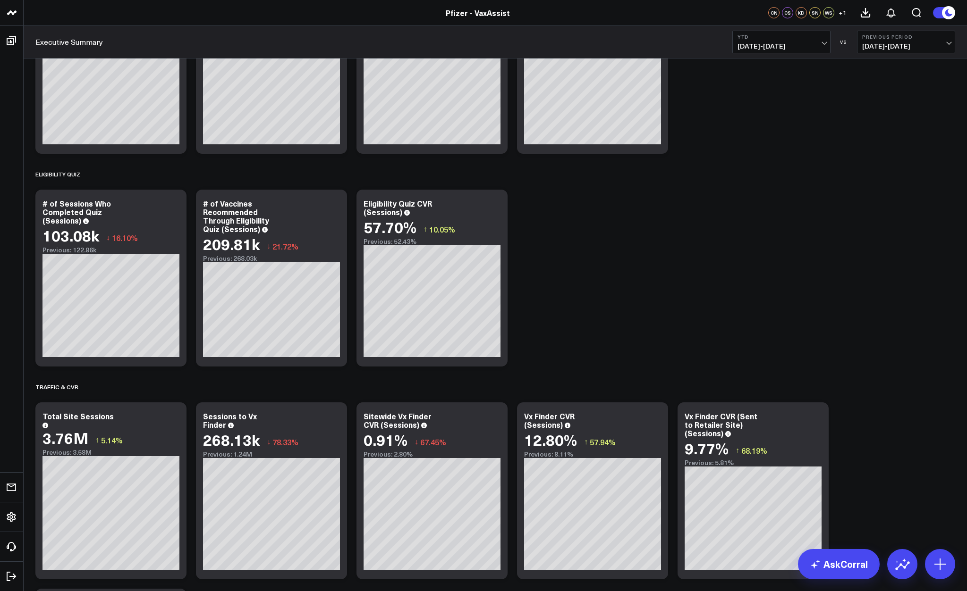
scroll to position [142, 0]
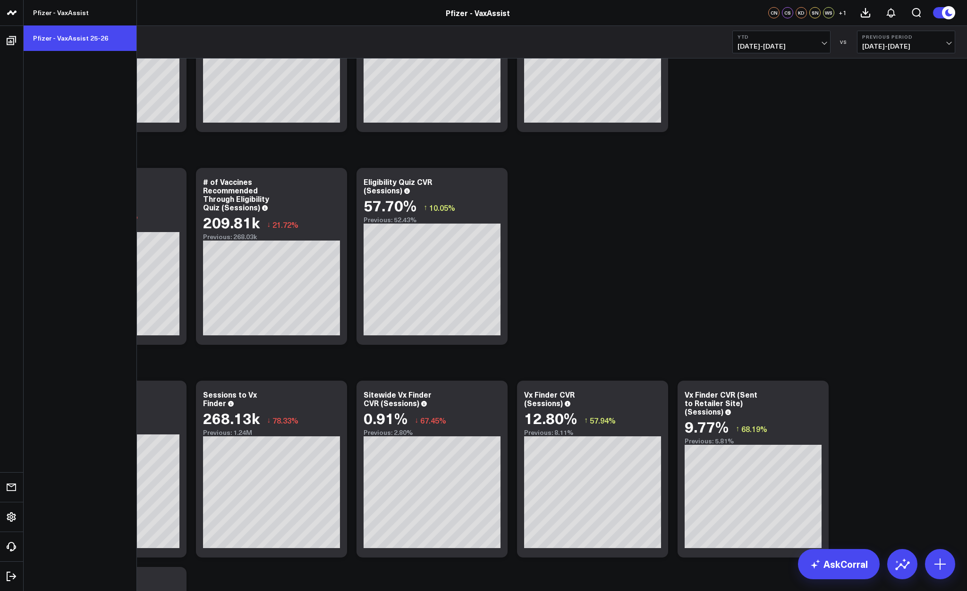
click at [62, 33] on link "Pfizer - VaxAssist 25-26" at bounding box center [80, 37] width 113 height 25
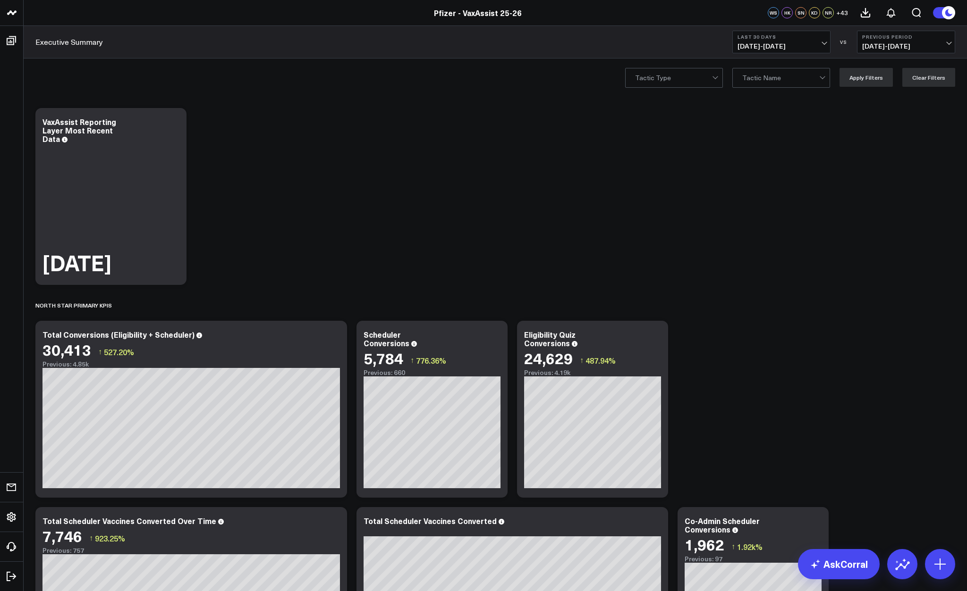
click at [805, 42] on button "Last 30 Days 08/04/25 - 09/02/25" at bounding box center [781, 42] width 98 height 23
click at [773, 78] on link "Last 7 Days" at bounding box center [780, 81] width 97 height 18
click at [810, 40] on button "Last 7 Days 08/27/25 - 09/02/25" at bounding box center [781, 42] width 98 height 23
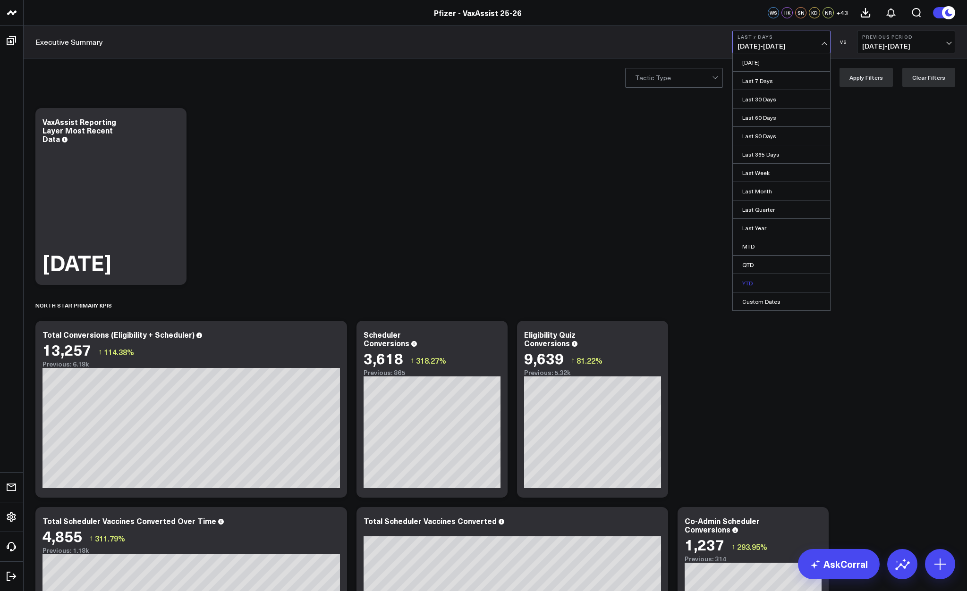
click at [771, 285] on link "YTD" at bounding box center [780, 283] width 97 height 18
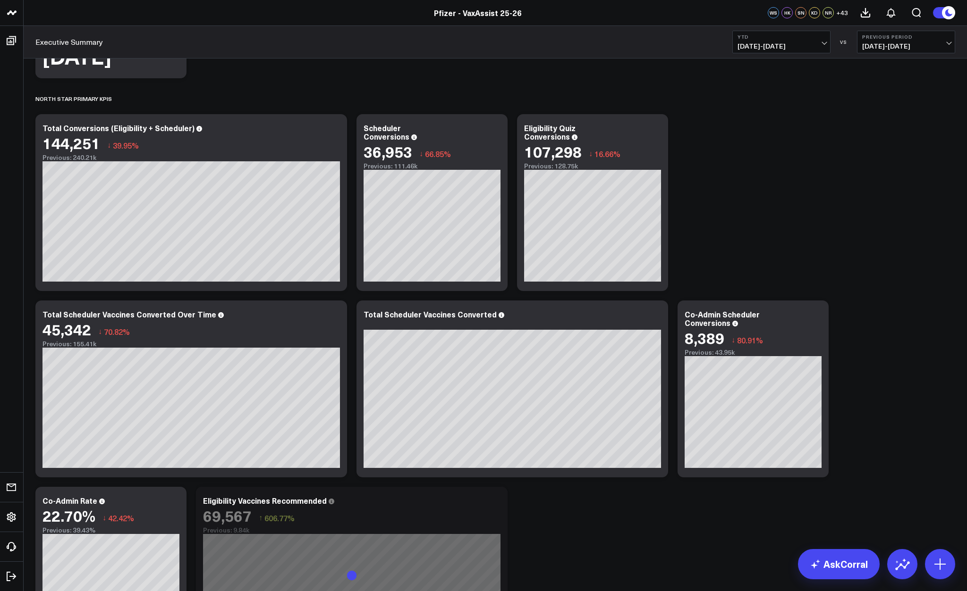
scroll to position [18, 0]
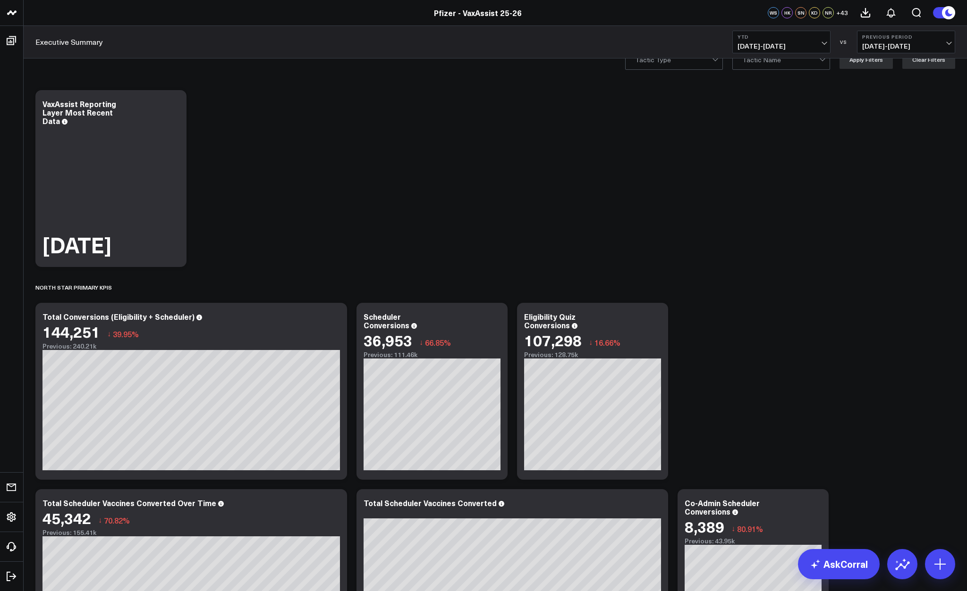
click at [750, 42] on span "01/01/25 - 09/02/25" at bounding box center [781, 46] width 88 height 8
click at [758, 84] on link "Last 7 Days" at bounding box center [780, 81] width 97 height 18
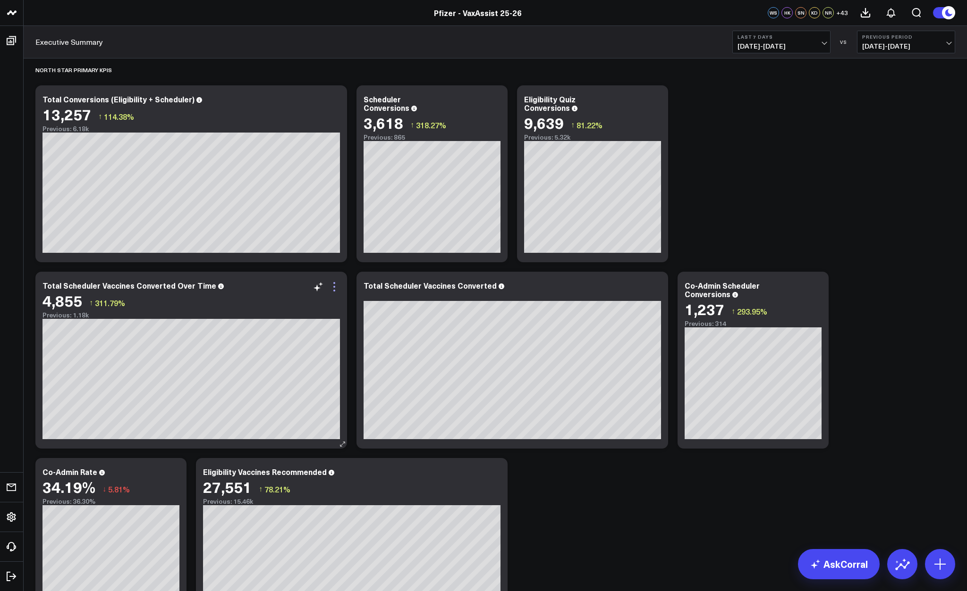
scroll to position [236, 0]
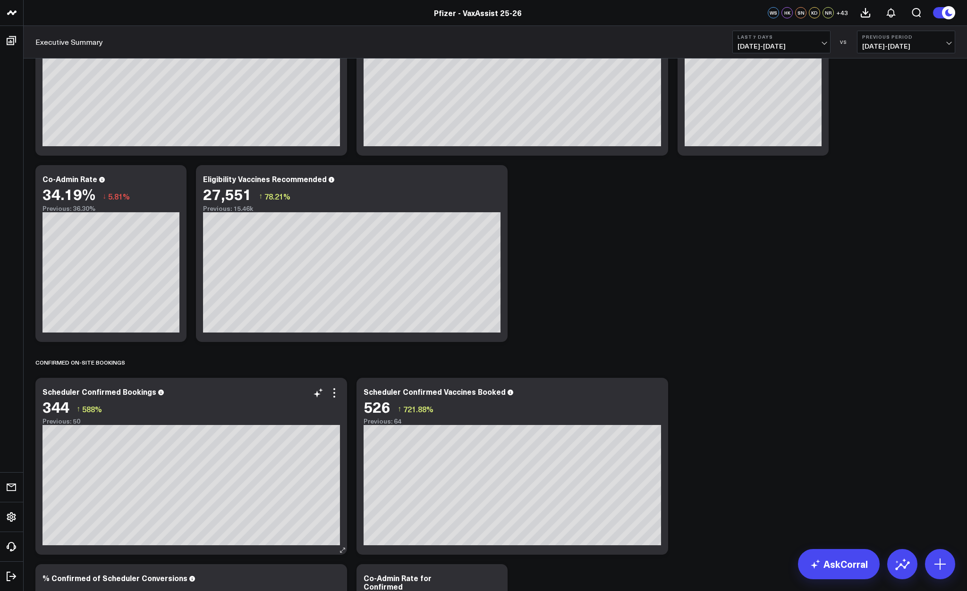
scroll to position [566, 0]
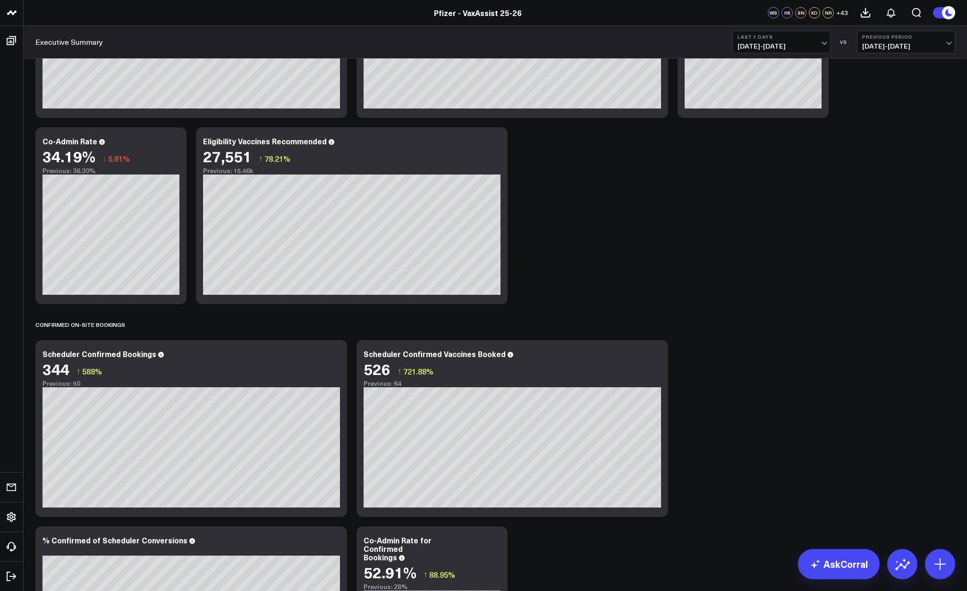
drag, startPoint x: 859, startPoint y: 76, endPoint x: 846, endPoint y: 28, distance: 48.9
